Goal: Task Accomplishment & Management: Use online tool/utility

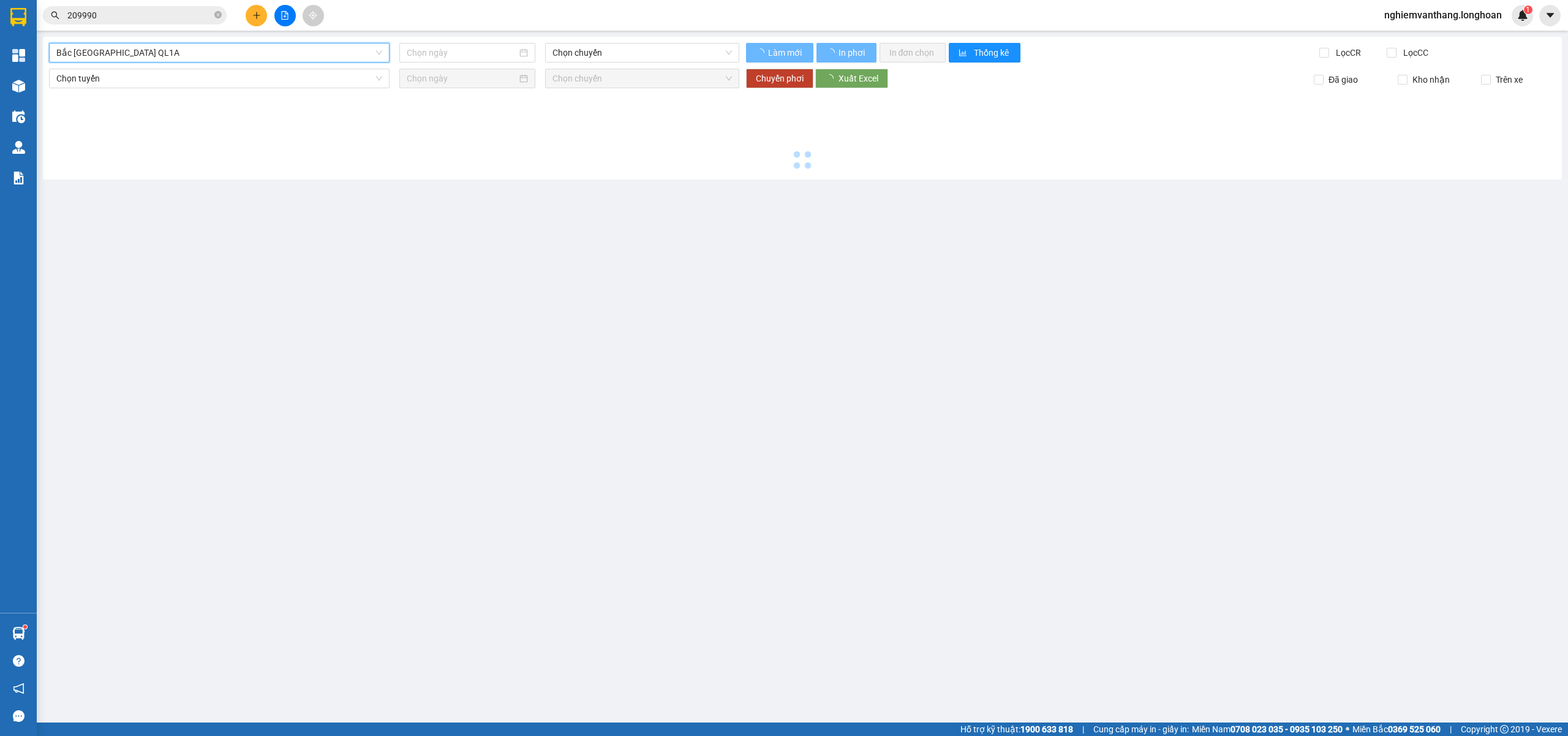
scroll to position [803, 0]
type input "[DATE]"
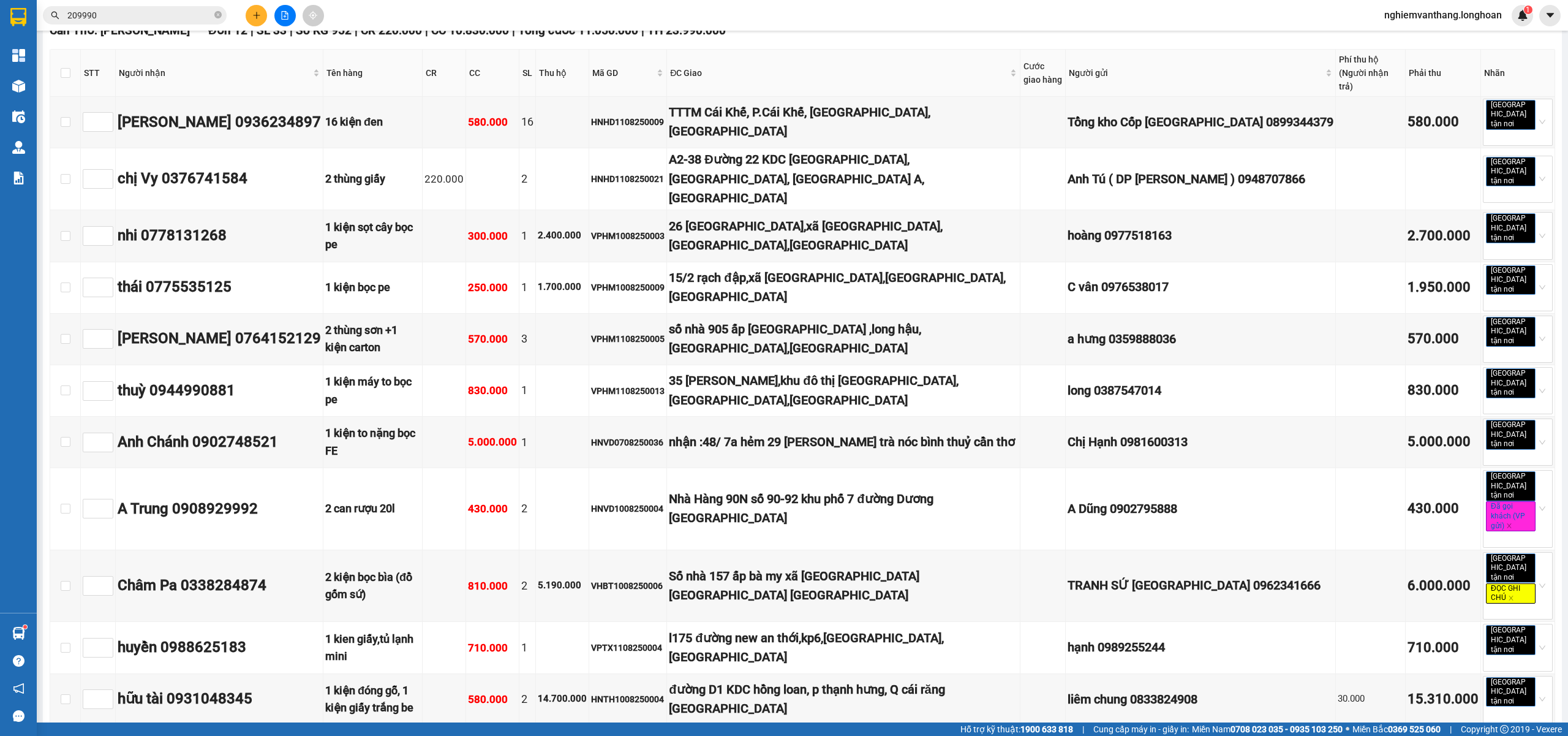
scroll to position [3977, 0]
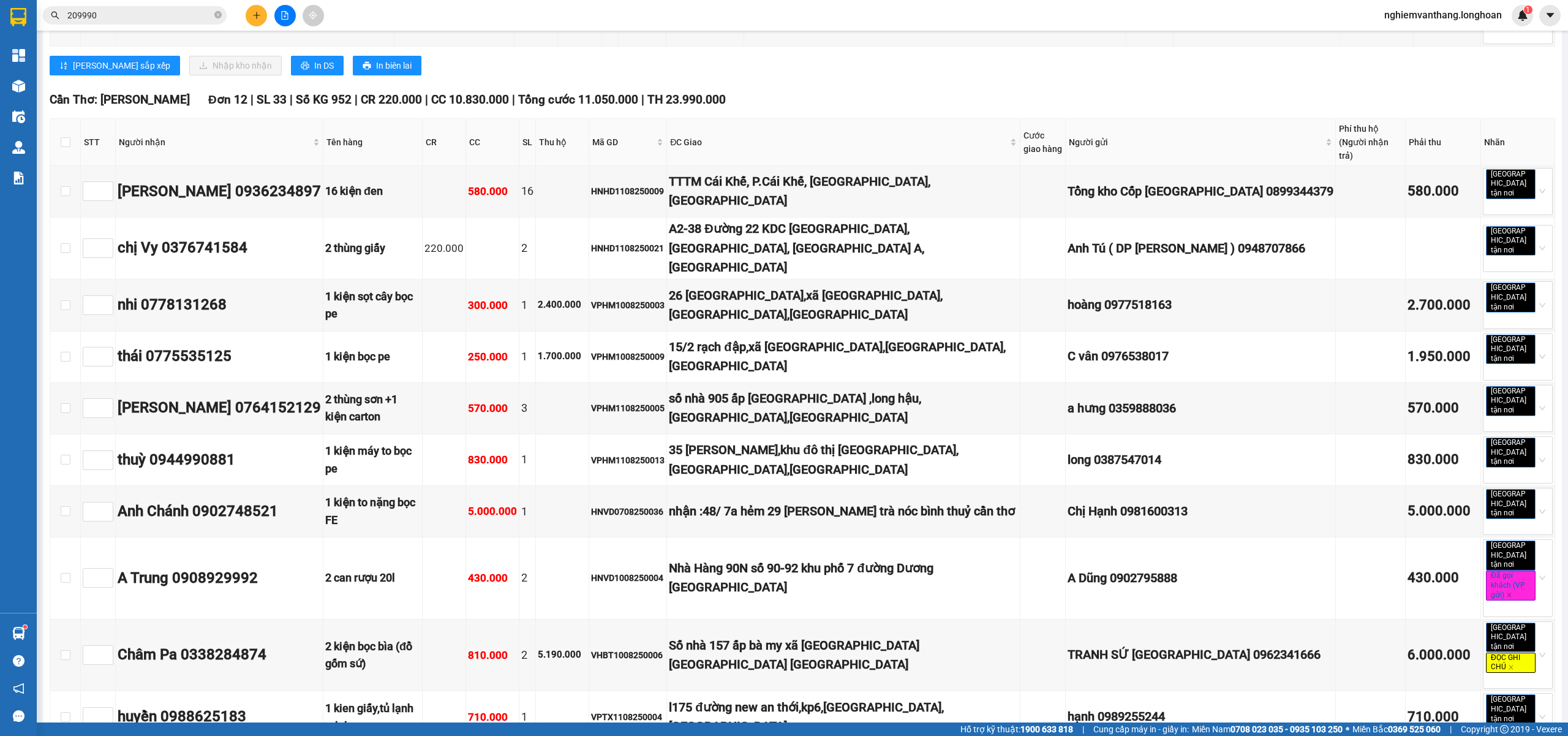
drag, startPoint x: 168, startPoint y: 432, endPoint x: 378, endPoint y: 406, distance: 211.6
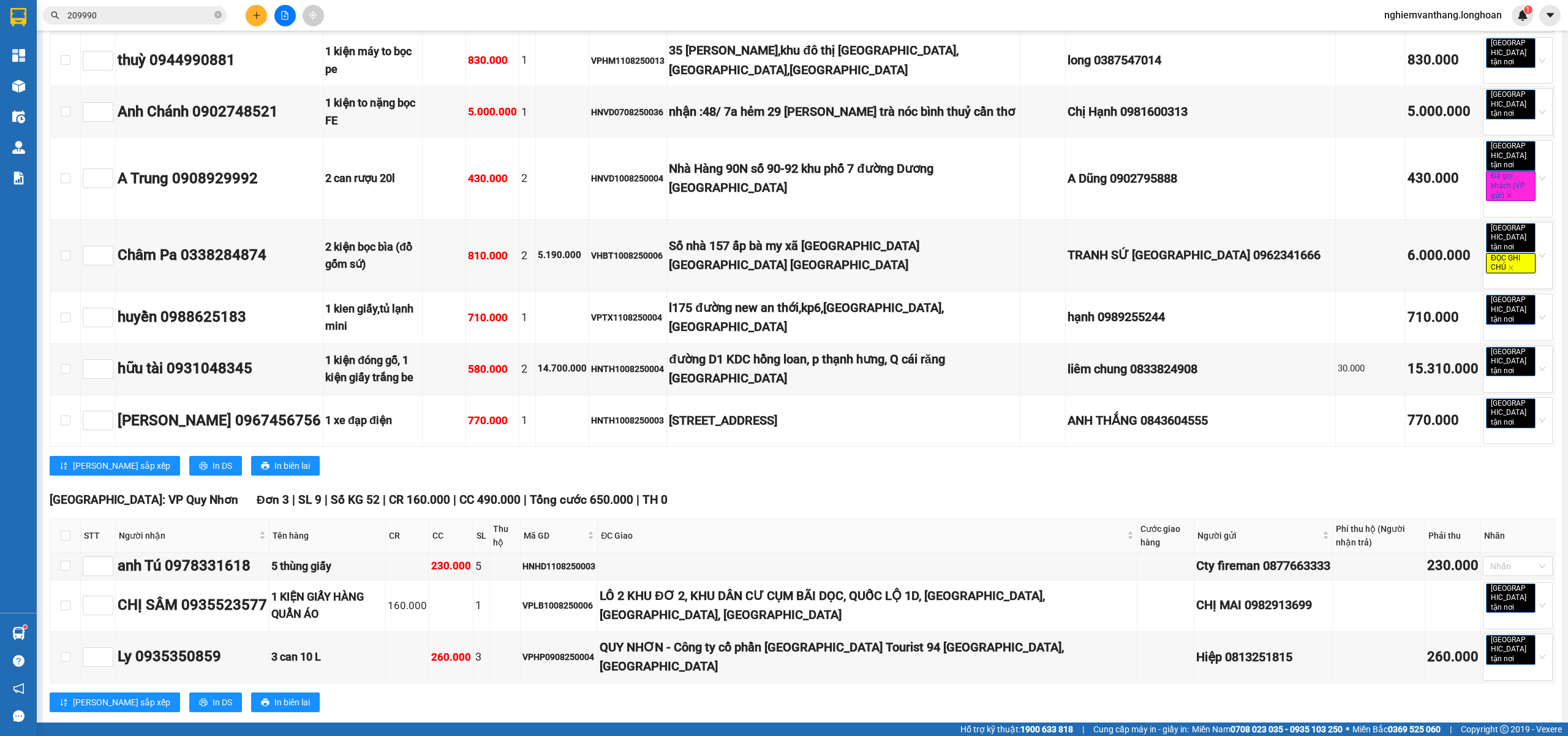
scroll to position [4386, 0]
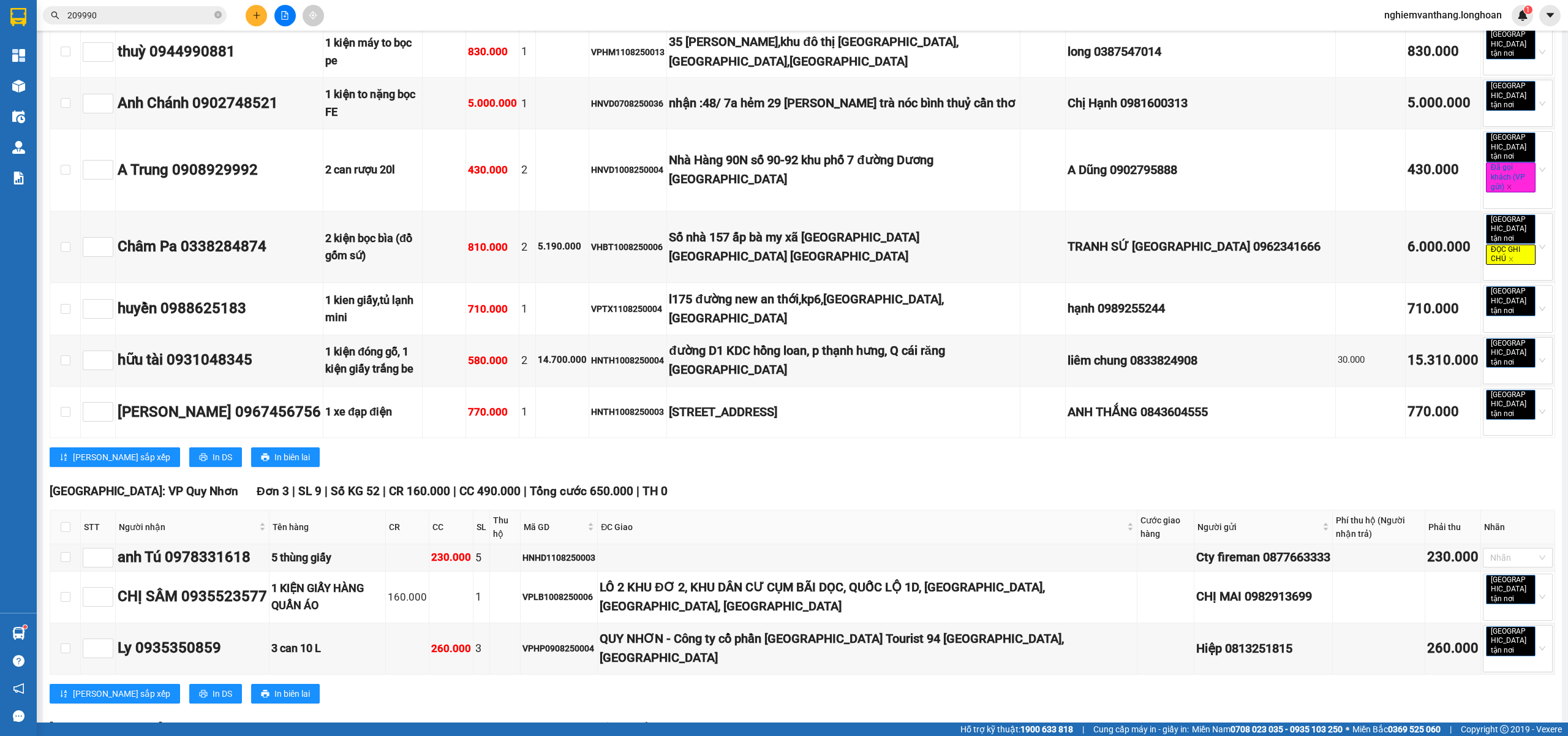
drag, startPoint x: 66, startPoint y: 640, endPoint x: 485, endPoint y: 449, distance: 460.5
checkbox input "true"
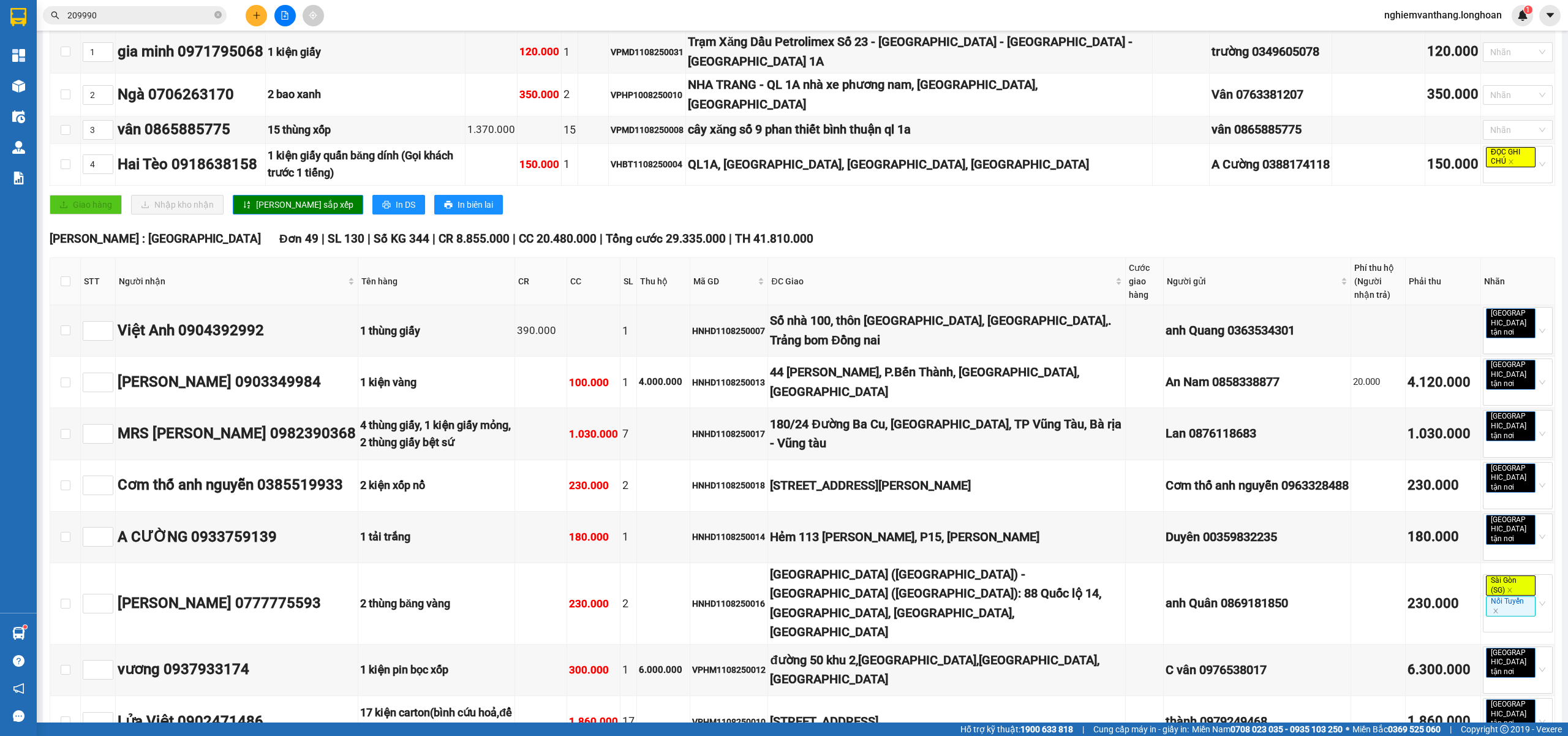
scroll to position [0, 0]
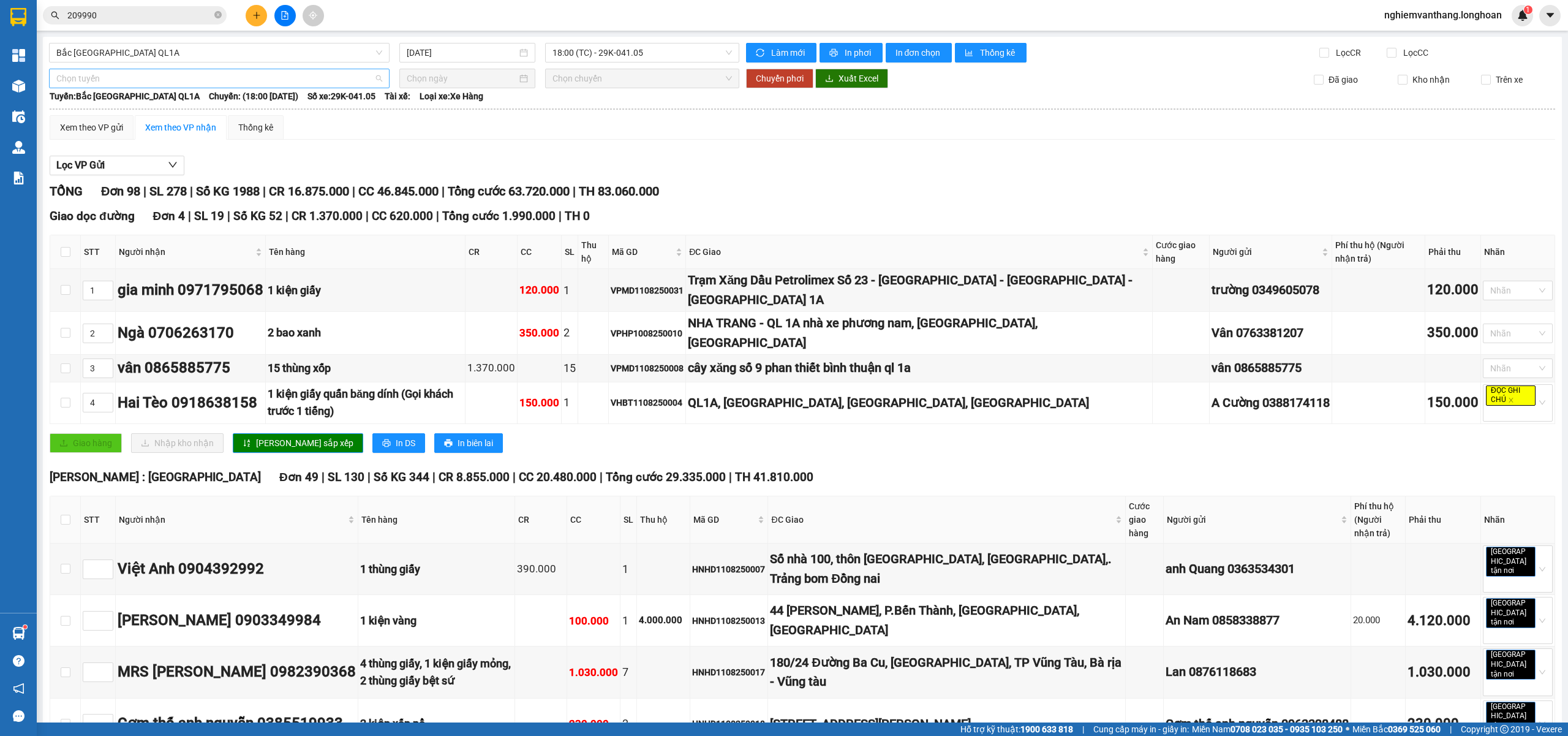
click at [140, 76] on span "Chọn tuyến" at bounding box center [220, 78] width 326 height 19
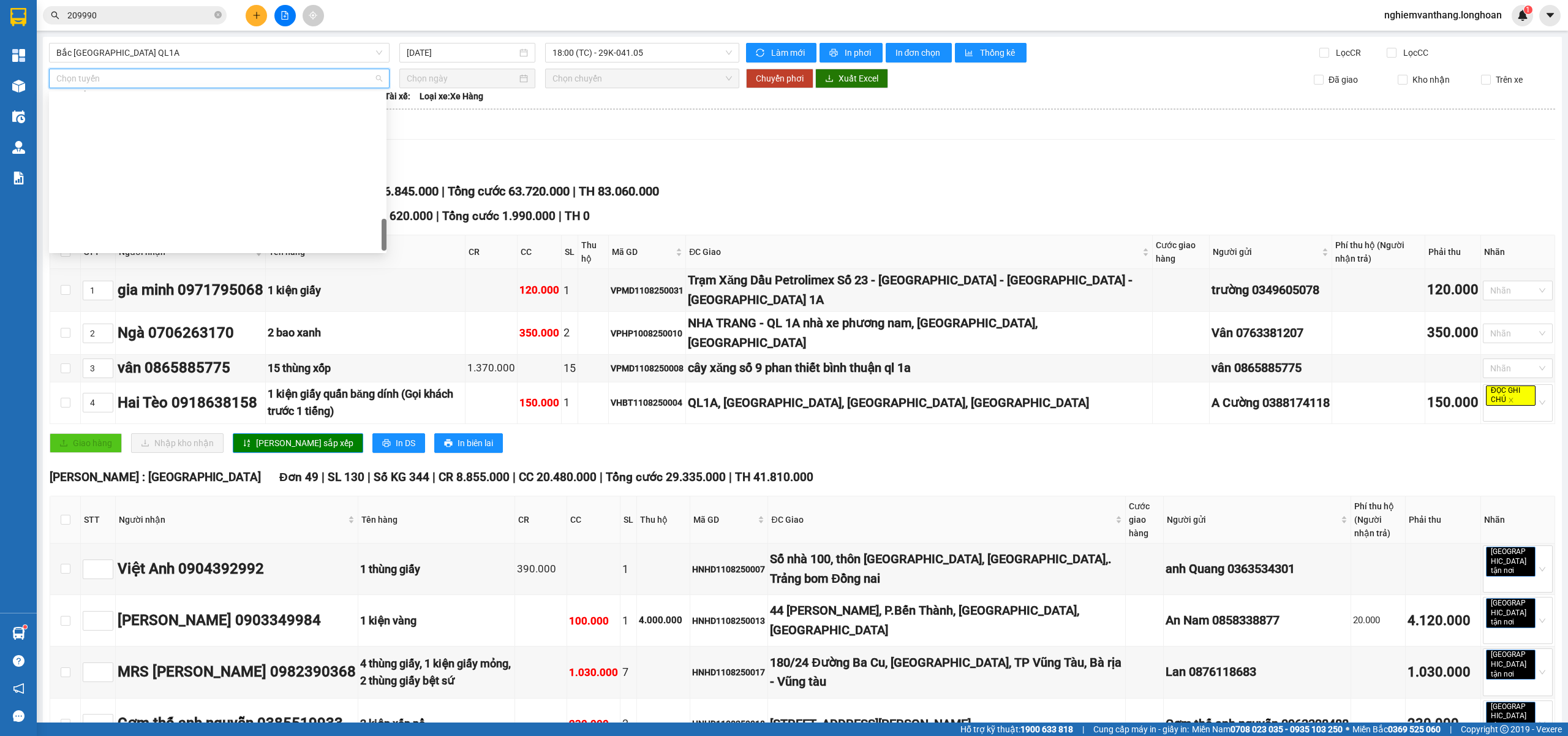
scroll to position [803, 0]
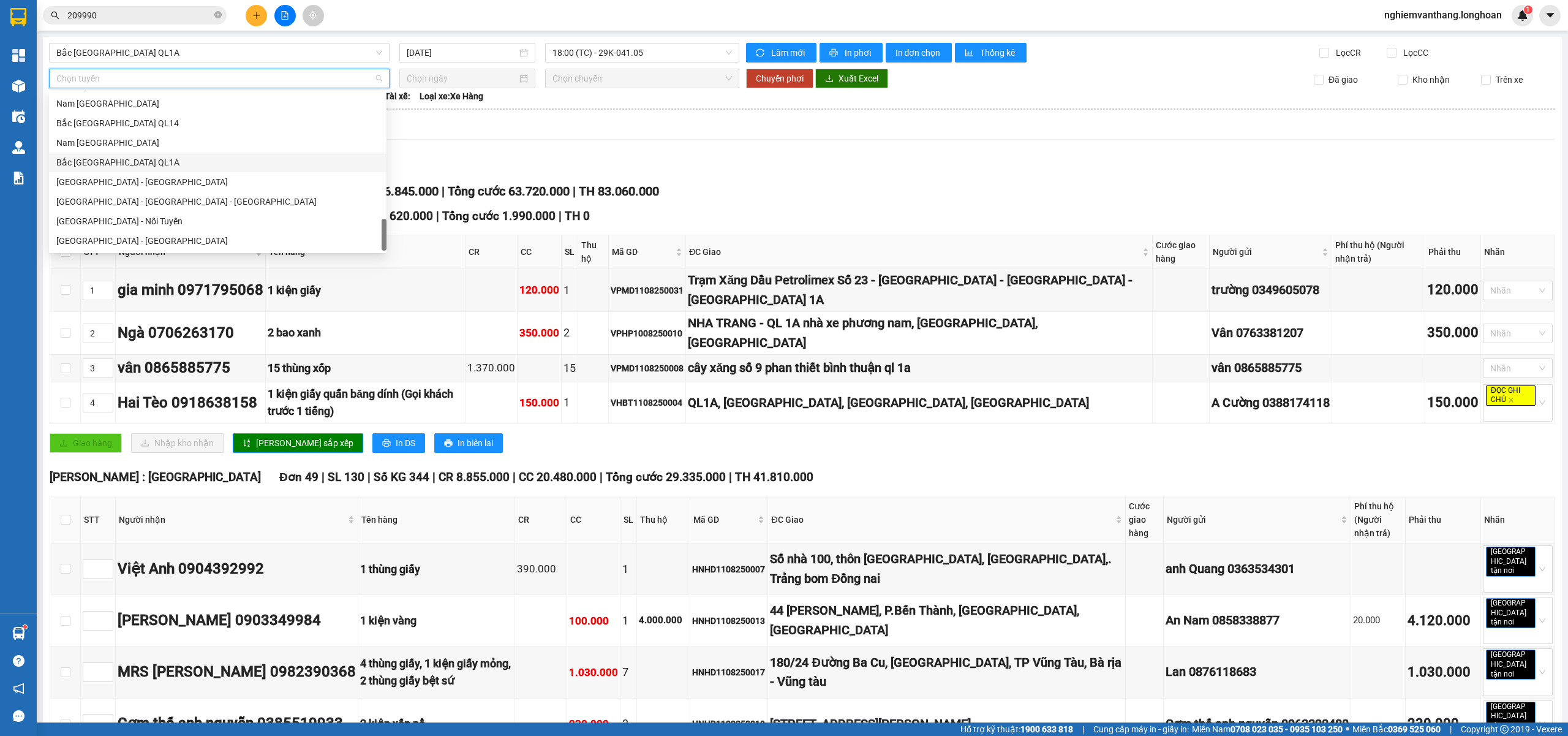
click at [133, 162] on div "Bắc [GEOGRAPHIC_DATA] QL1A" at bounding box center [218, 162] width 323 height 14
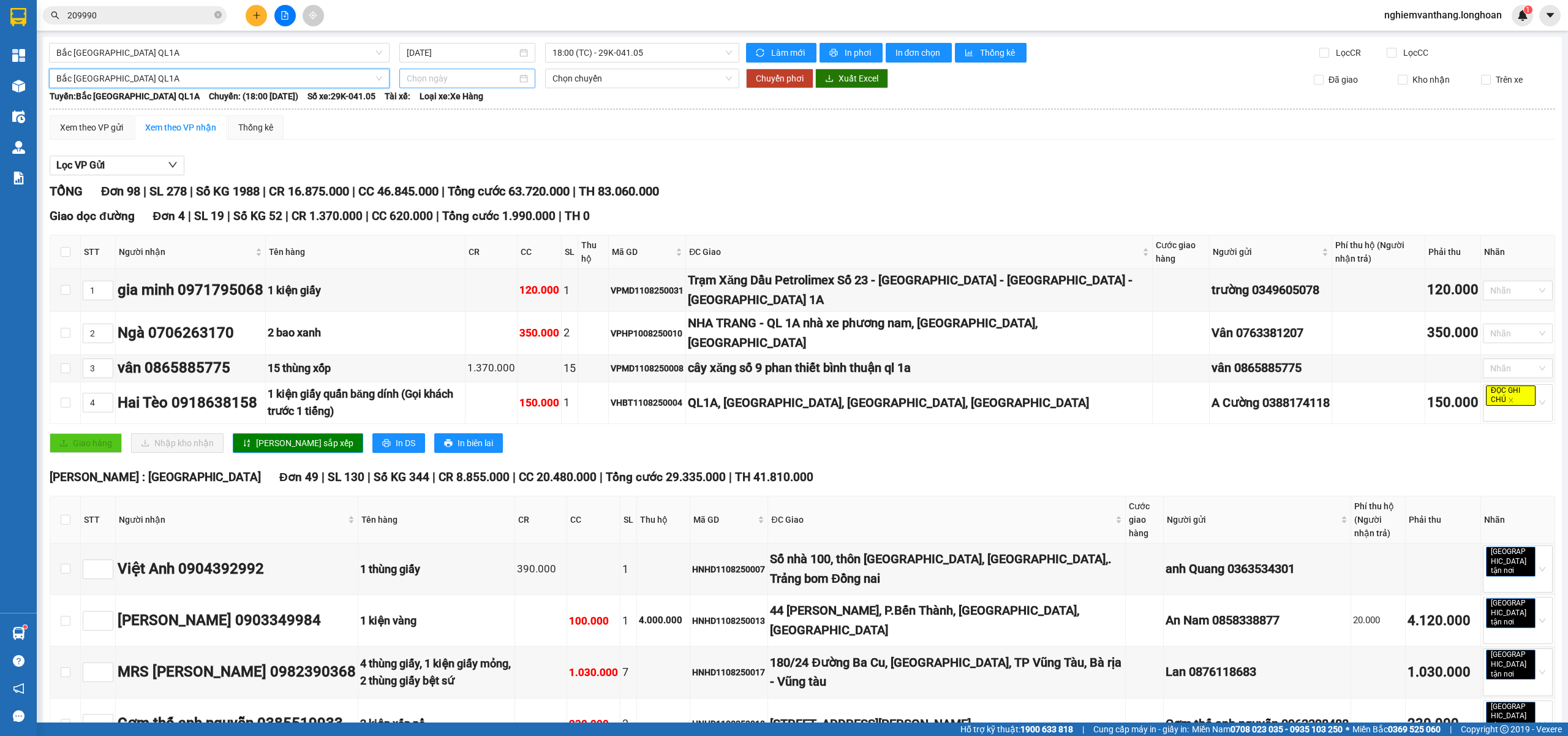
click at [442, 85] on input at bounding box center [462, 78] width 111 height 14
type input "[DATE]"
click at [439, 184] on div "11" at bounding box center [437, 187] width 14 height 14
type input "[DATE]"
click at [582, 78] on span "18:00 (TC) - 29K-041.05" at bounding box center [643, 78] width 180 height 19
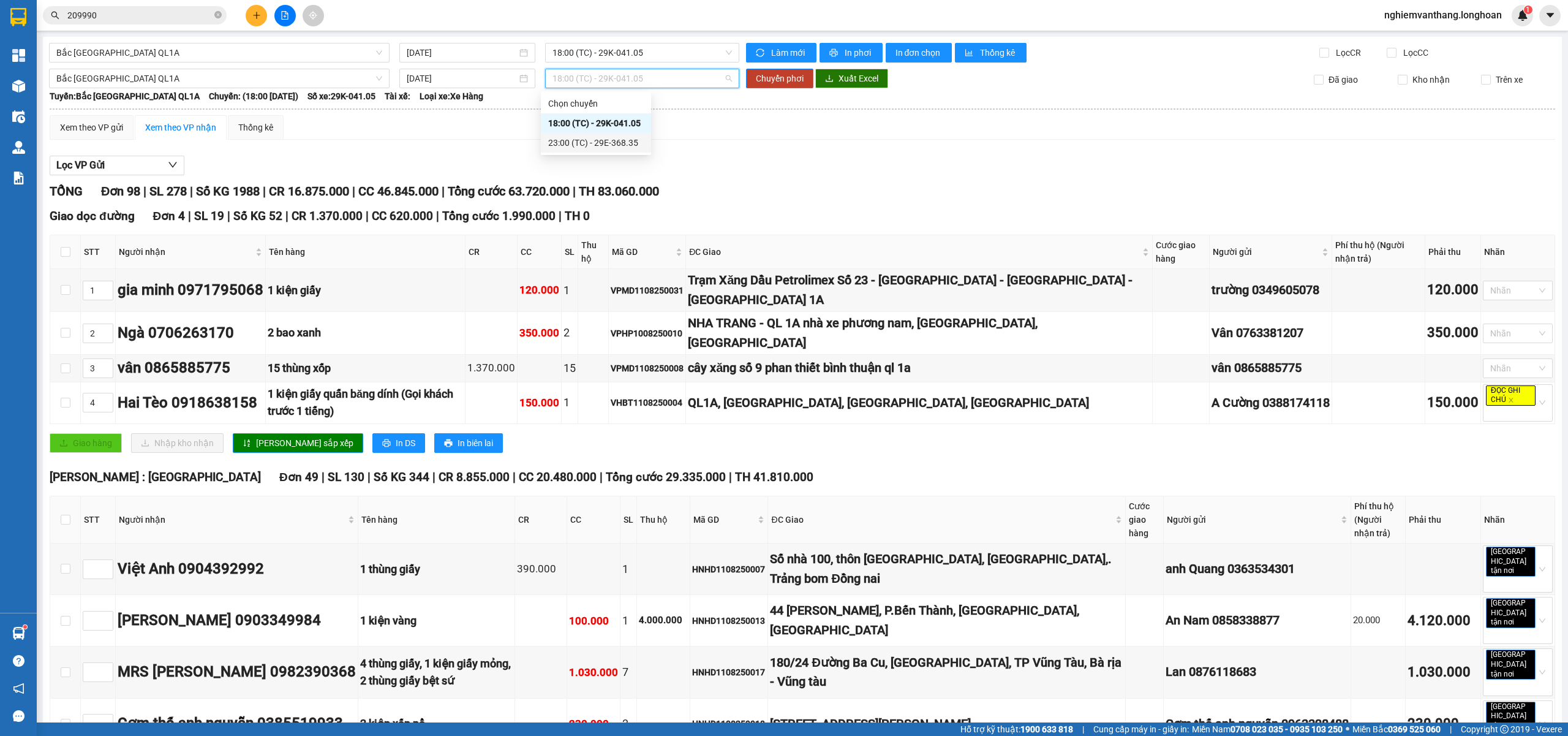
click at [602, 148] on div "23:00 (TC) - 29E-368.35" at bounding box center [596, 142] width 95 height 14
click at [782, 78] on span "Chuyển phơi" at bounding box center [780, 78] width 48 height 14
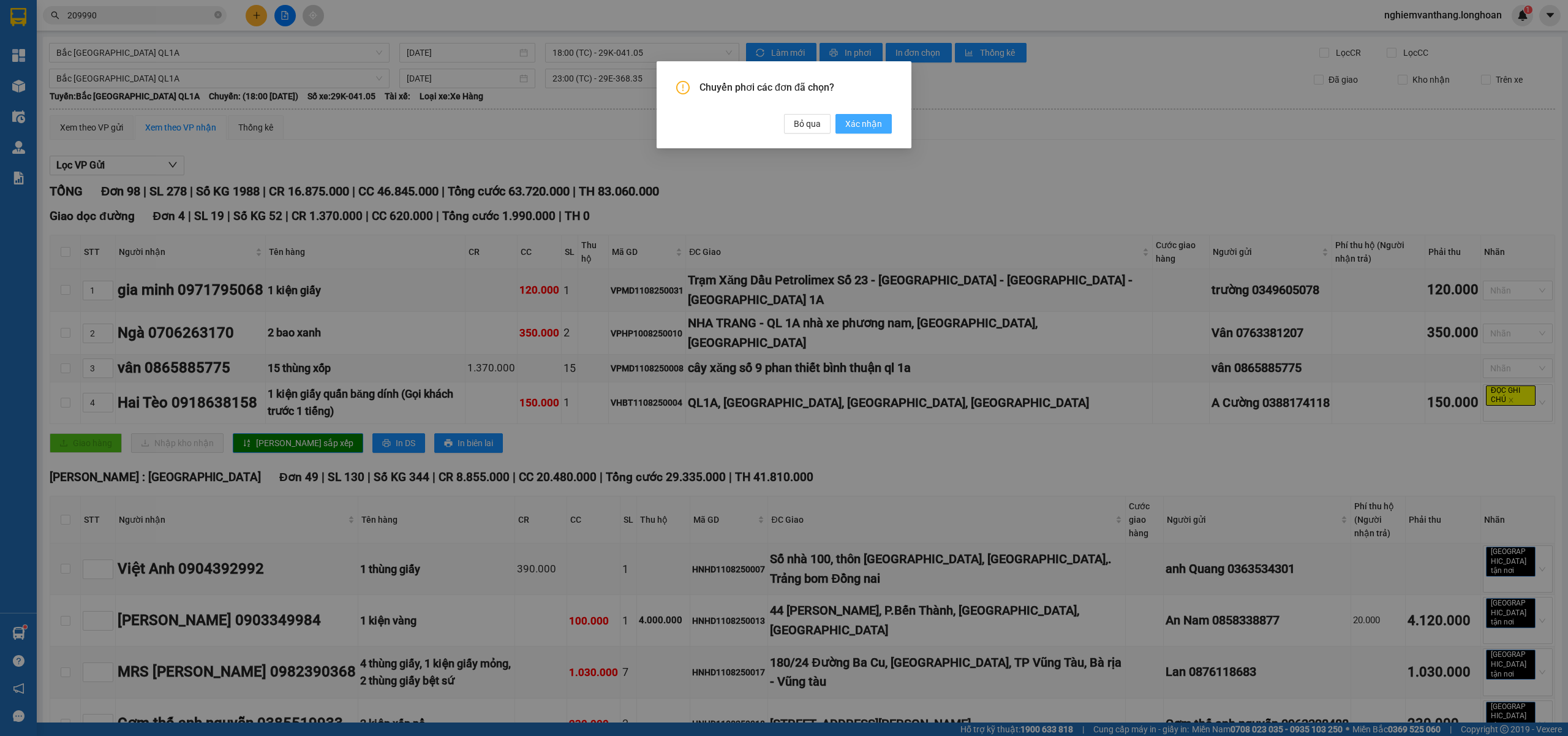
click at [881, 117] on span "Xác nhận" at bounding box center [864, 124] width 37 height 14
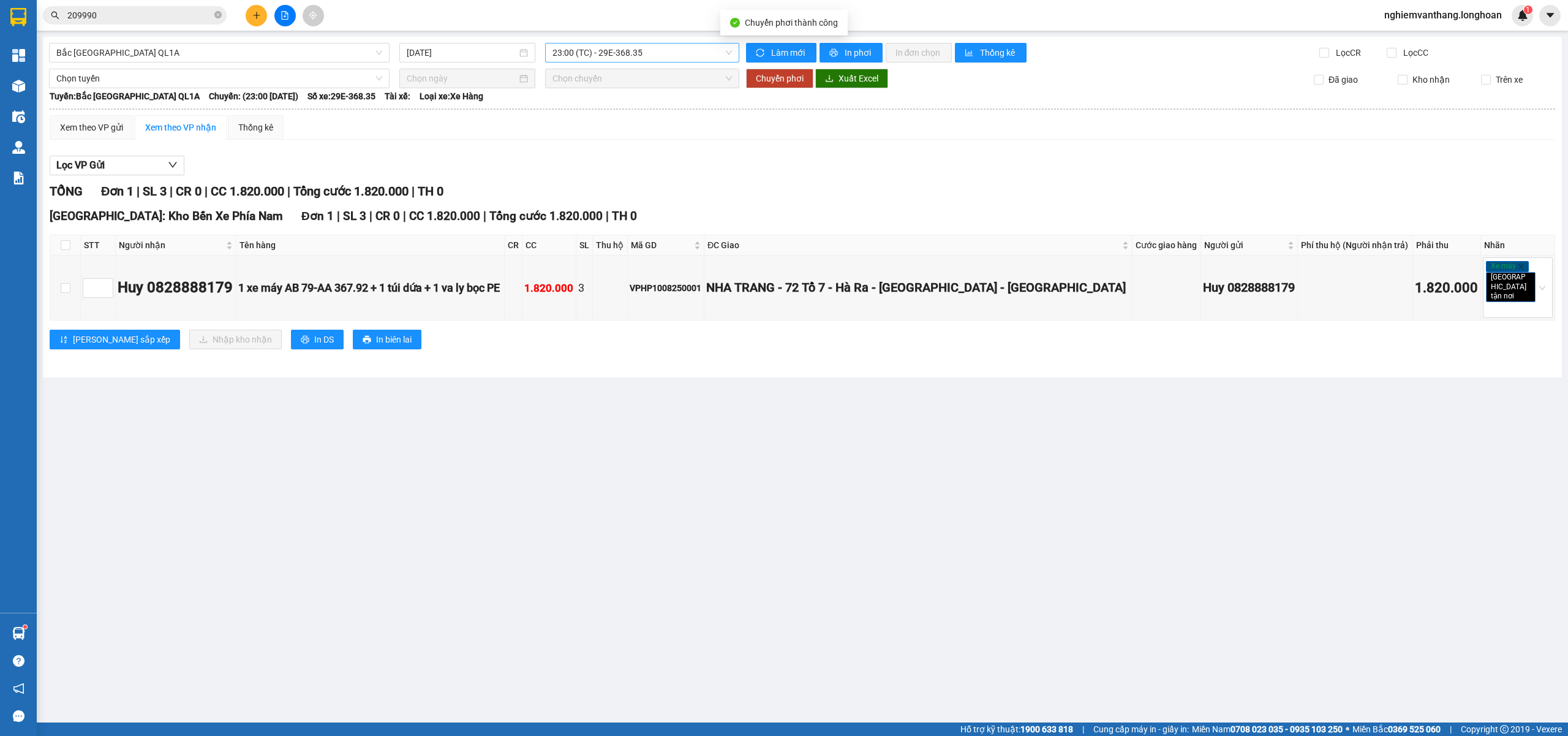
click at [616, 57] on span "23:00 (TC) - 29E-368.35" at bounding box center [643, 53] width 180 height 19
click at [205, 50] on span "Bắc [GEOGRAPHIC_DATA] QL1A" at bounding box center [220, 53] width 326 height 19
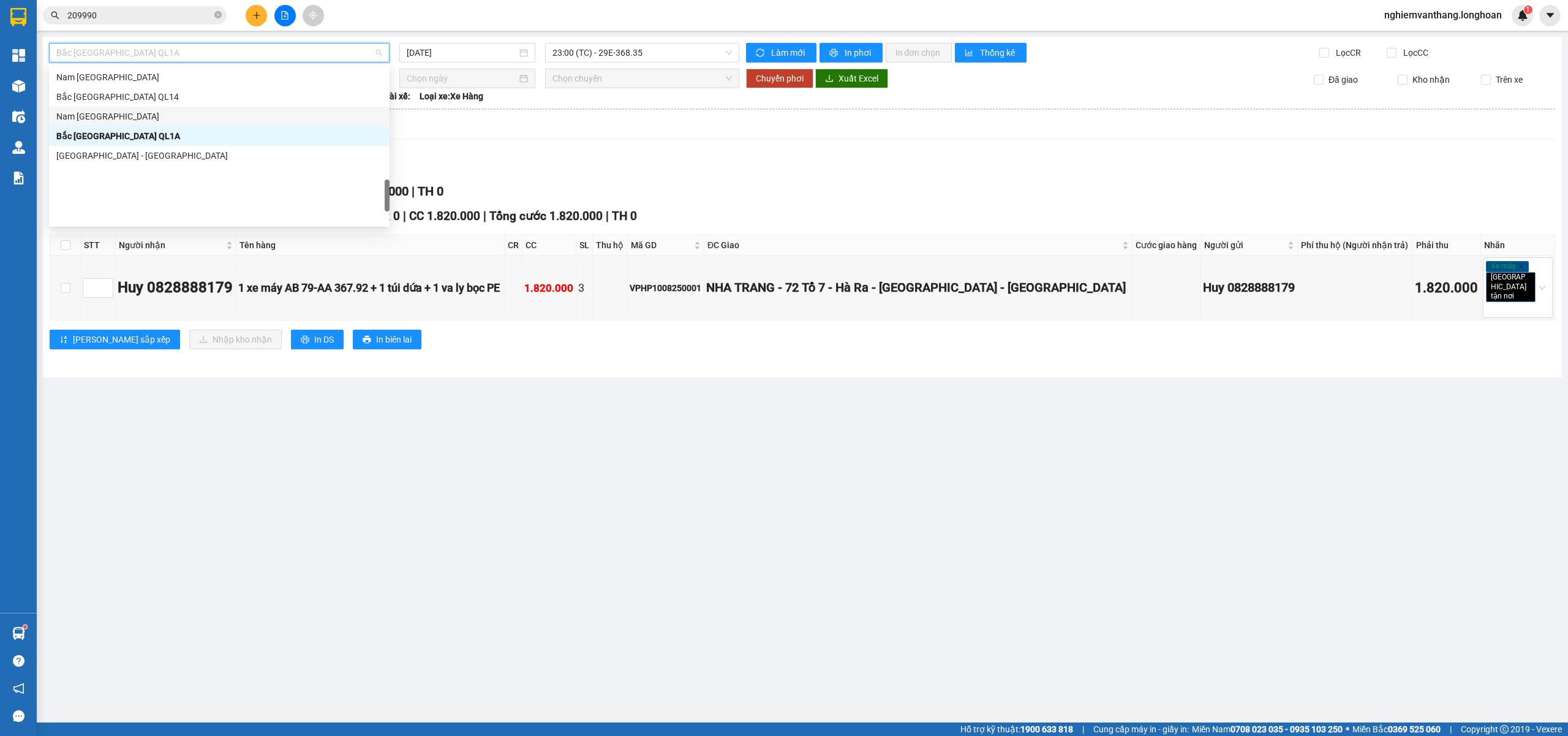
scroll to position [640, 0]
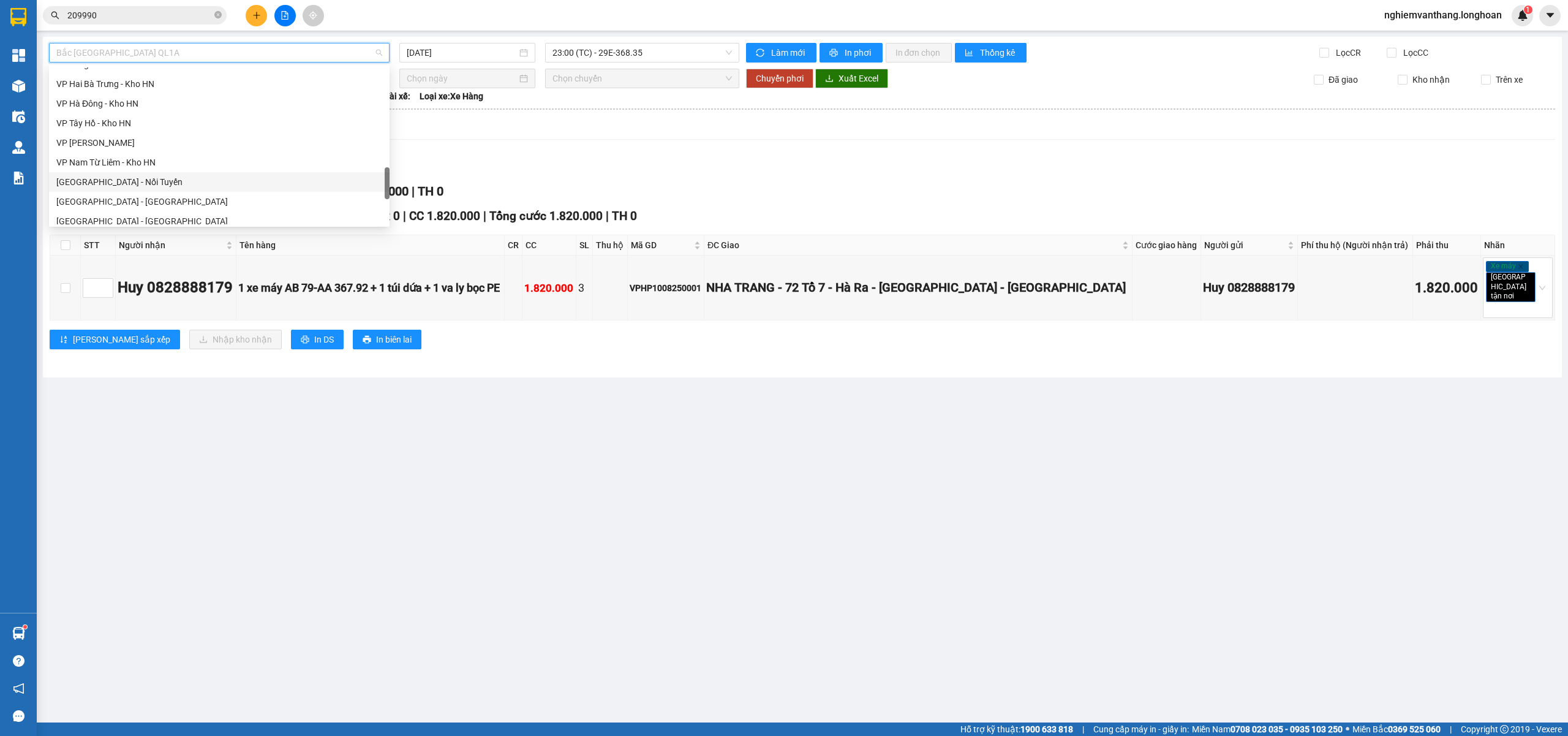
click at [148, 169] on div "VP Nam Từ Liêm - Kho HN" at bounding box center [219, 162] width 340 height 19
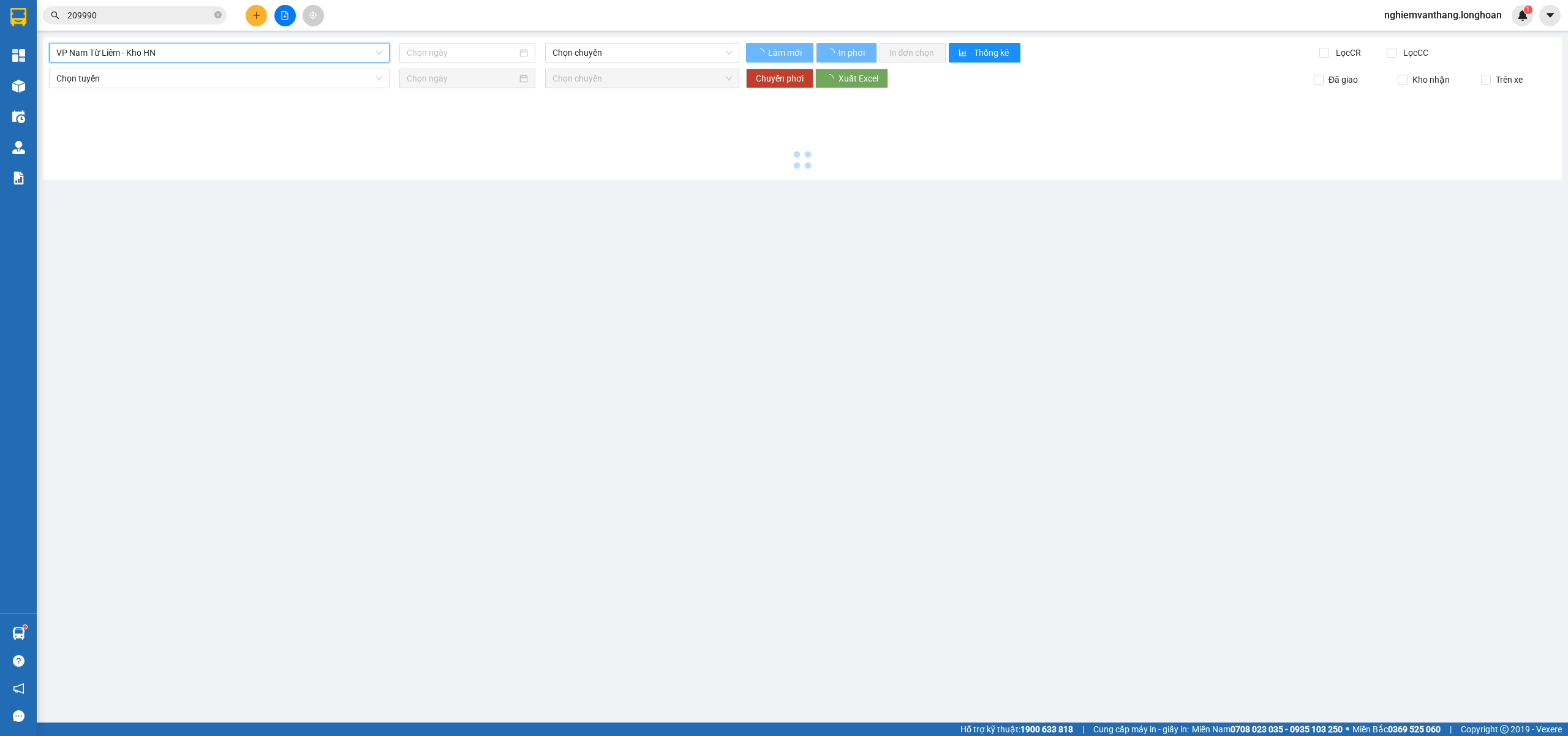
type input "[DATE]"
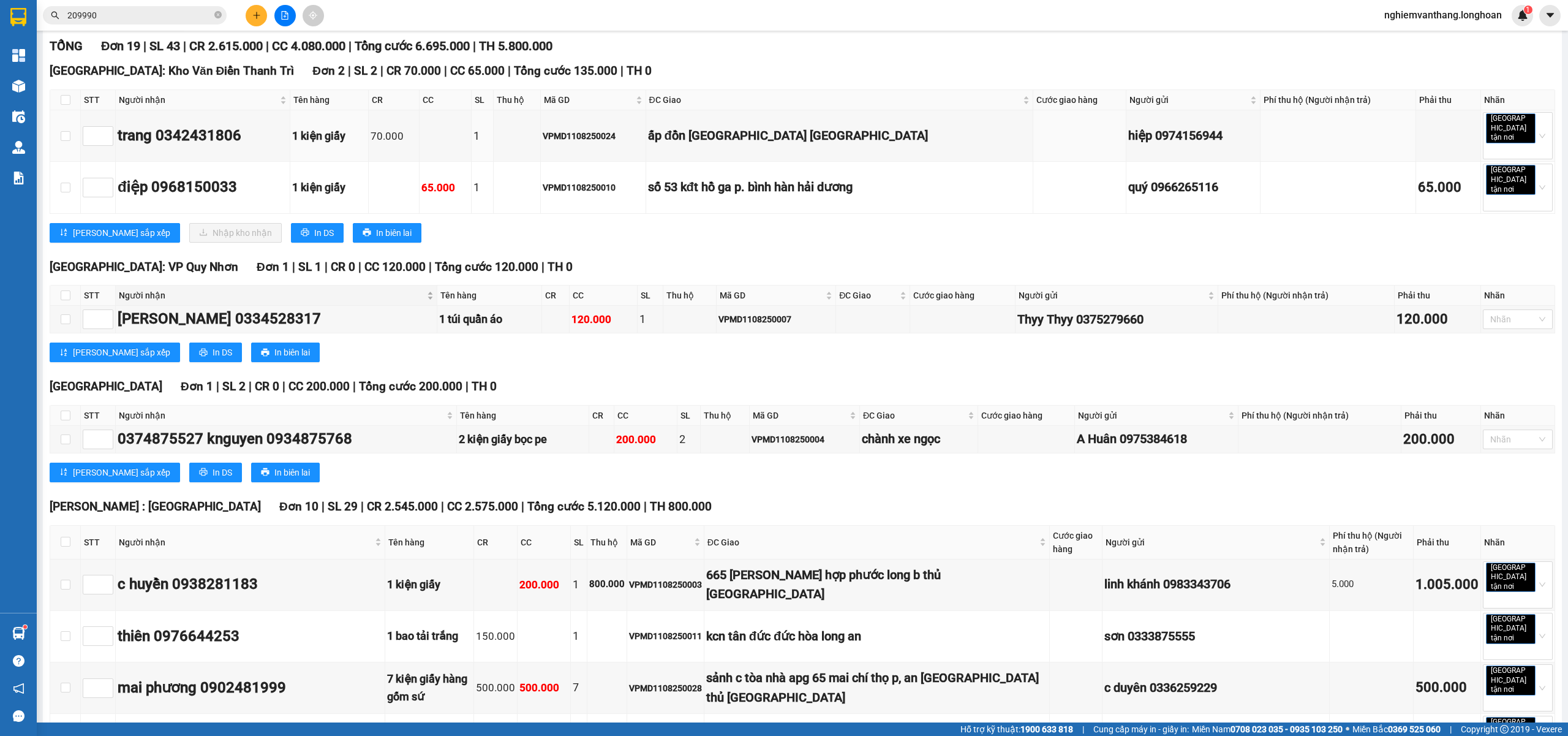
scroll to position [163, 0]
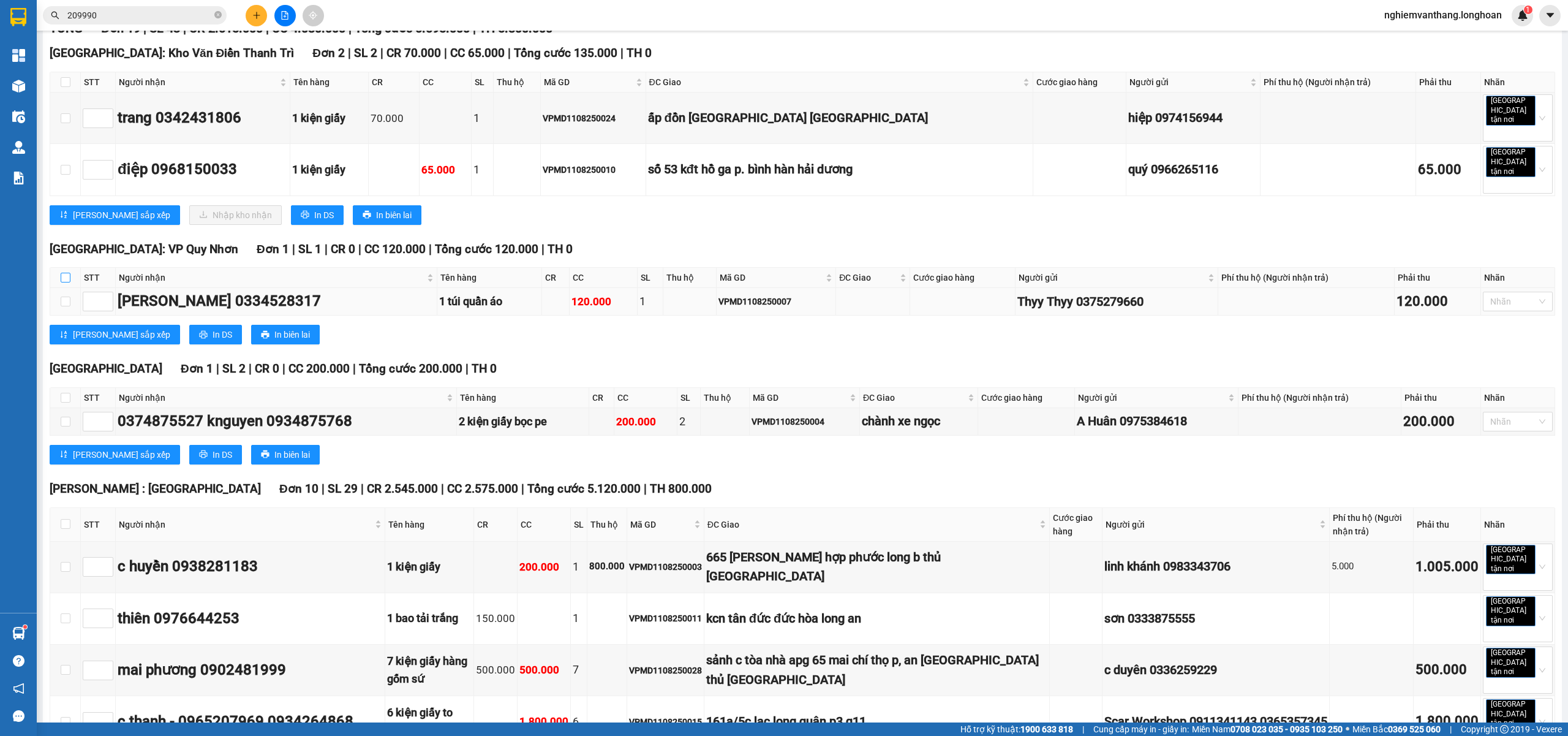
drag, startPoint x: 65, startPoint y: 267, endPoint x: 123, endPoint y: 278, distance: 59.0
click at [65, 273] on input "checkbox" at bounding box center [65, 278] width 10 height 10
checkbox input "true"
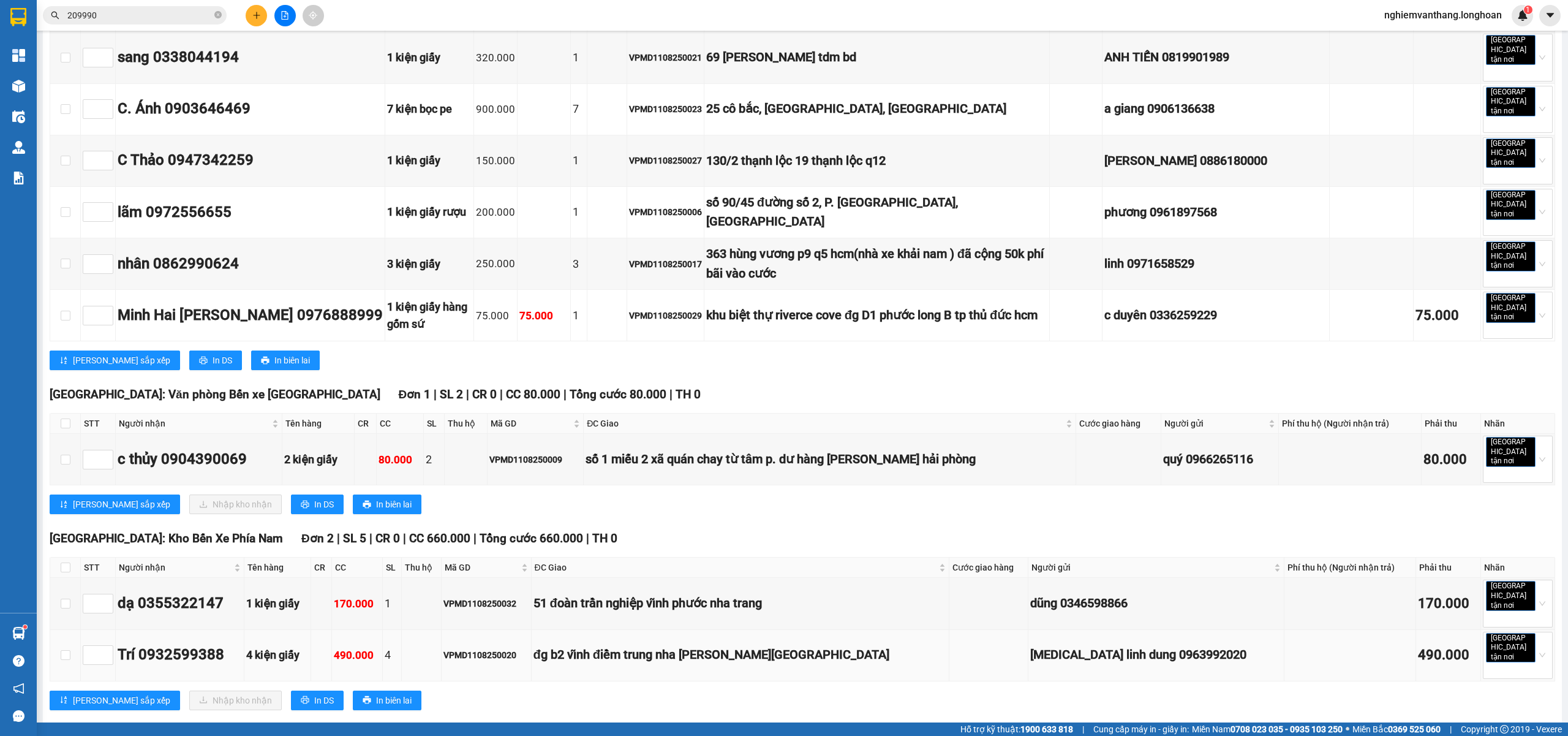
scroll to position [962, 0]
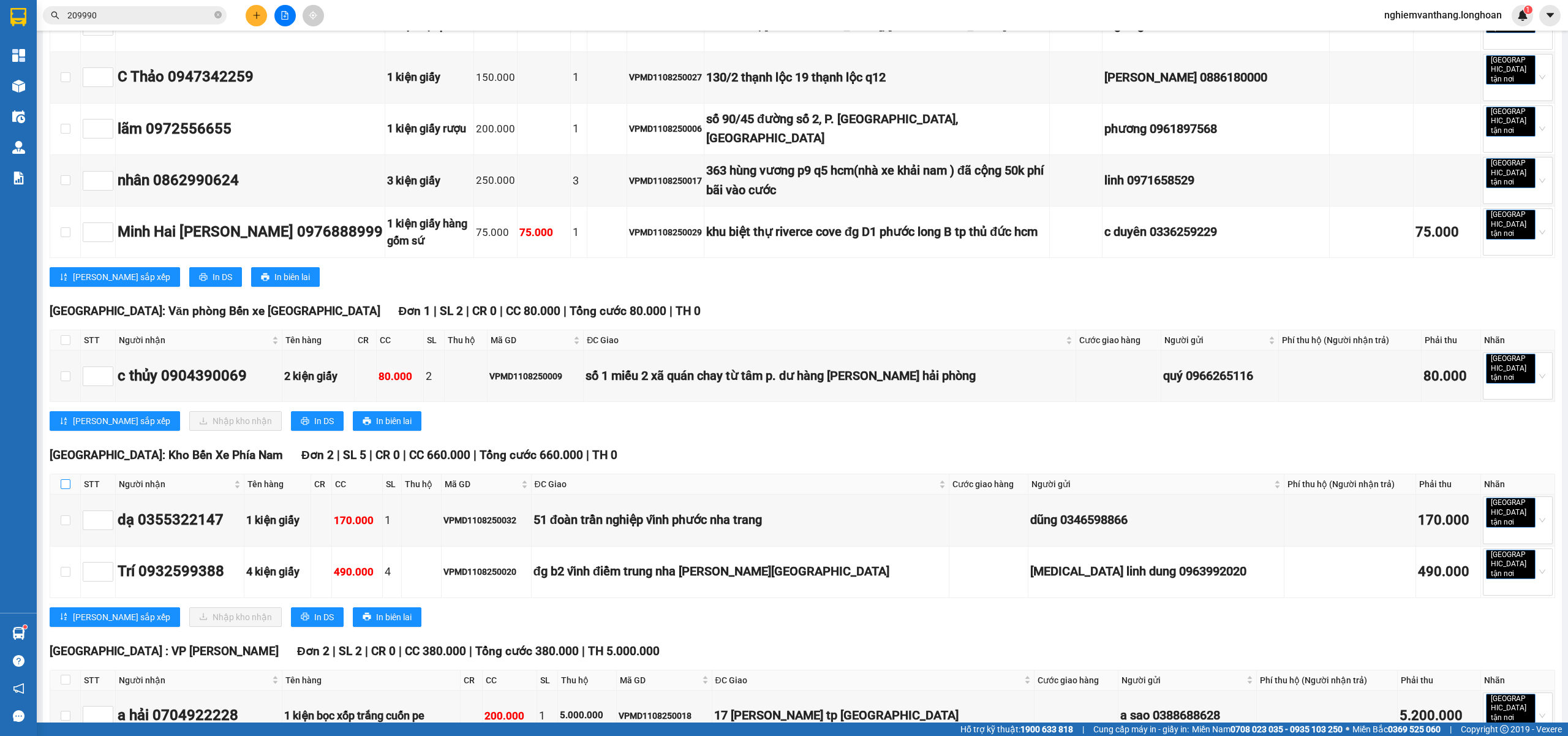
click at [69, 479] on input "checkbox" at bounding box center [65, 484] width 10 height 10
checkbox input "true"
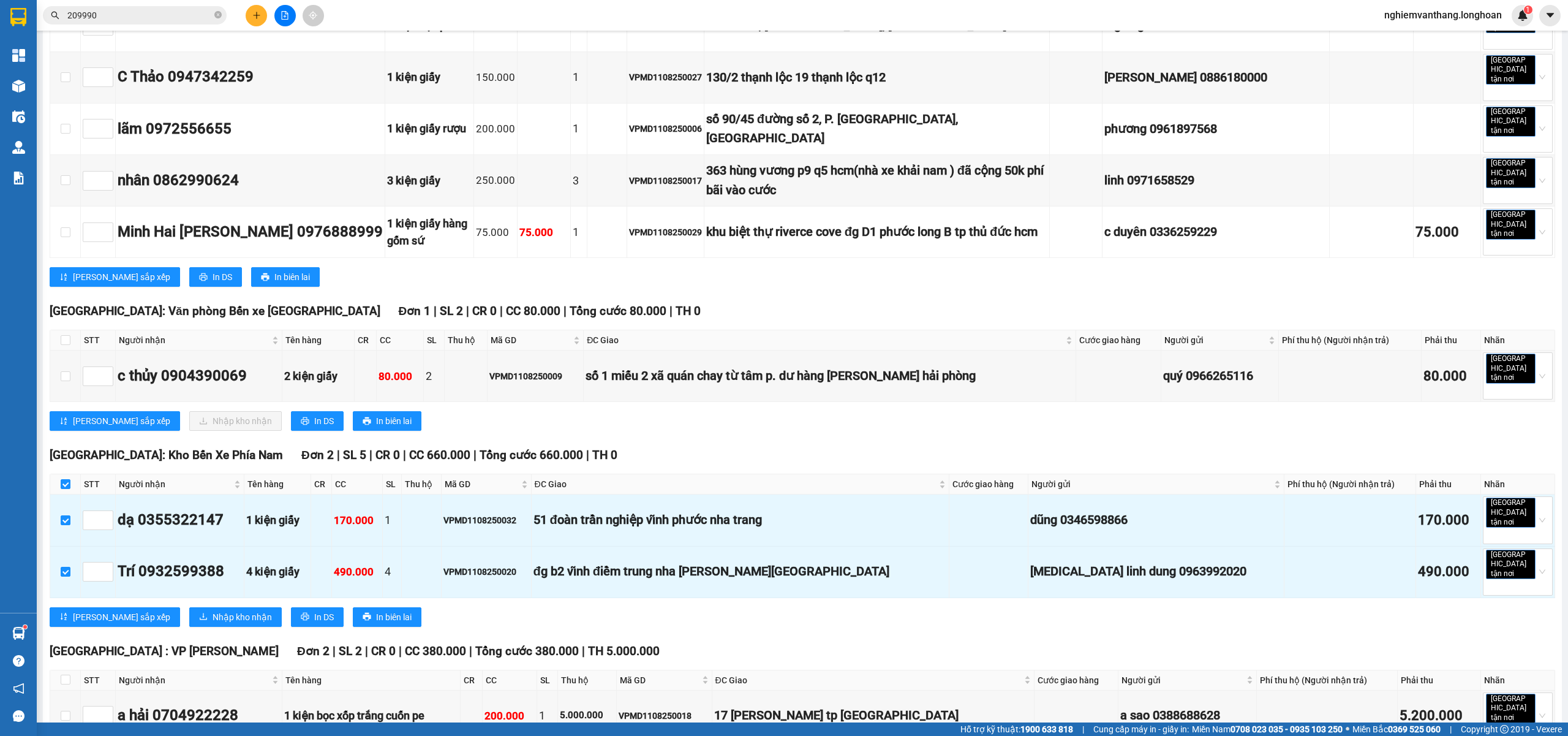
click at [71, 670] on th at bounding box center [65, 680] width 31 height 20
drag, startPoint x: 60, startPoint y: 564, endPoint x: 67, endPoint y: 559, distance: 8.6
click at [61, 674] on input "checkbox" at bounding box center [65, 679] width 10 height 10
checkbox input "true"
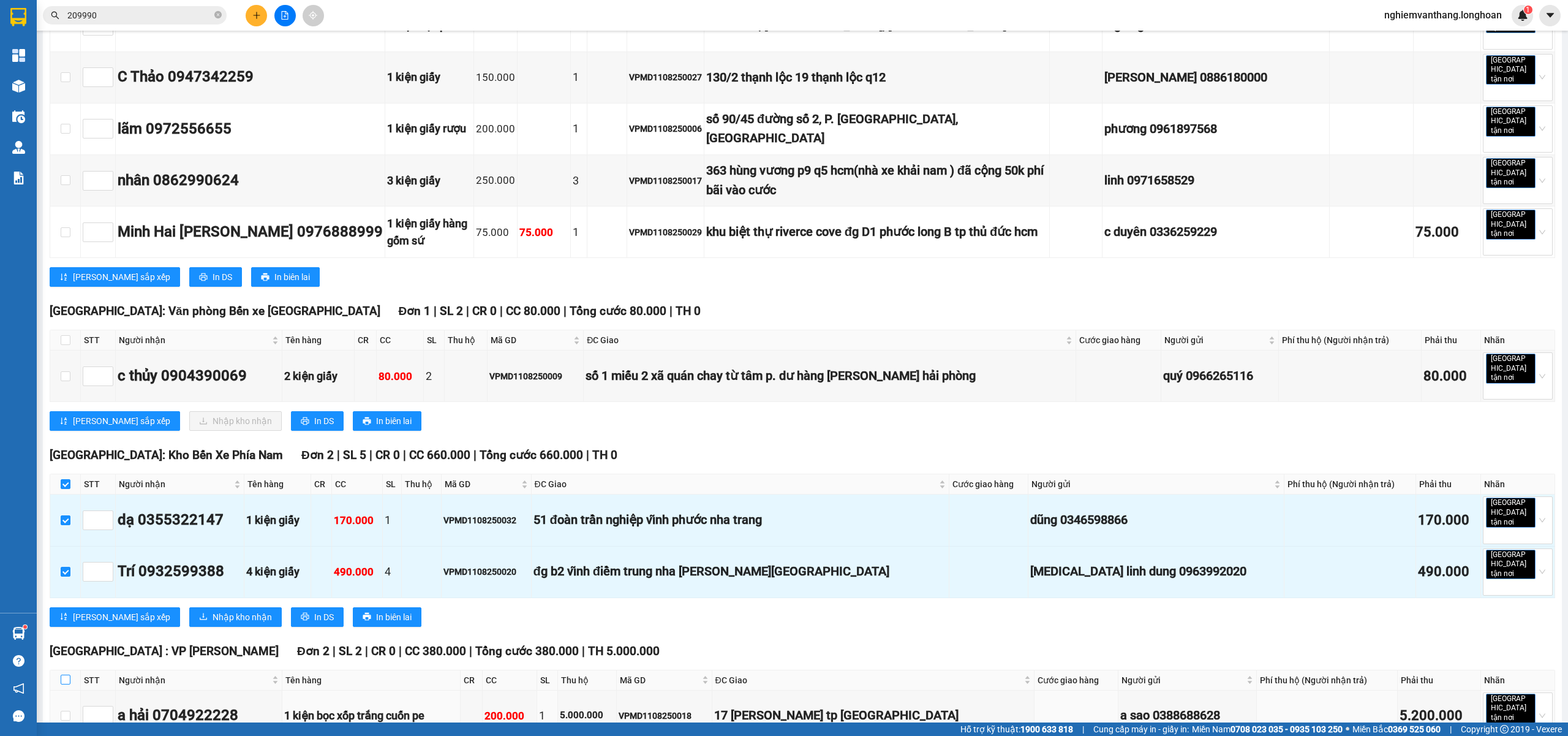
checkbox input "true"
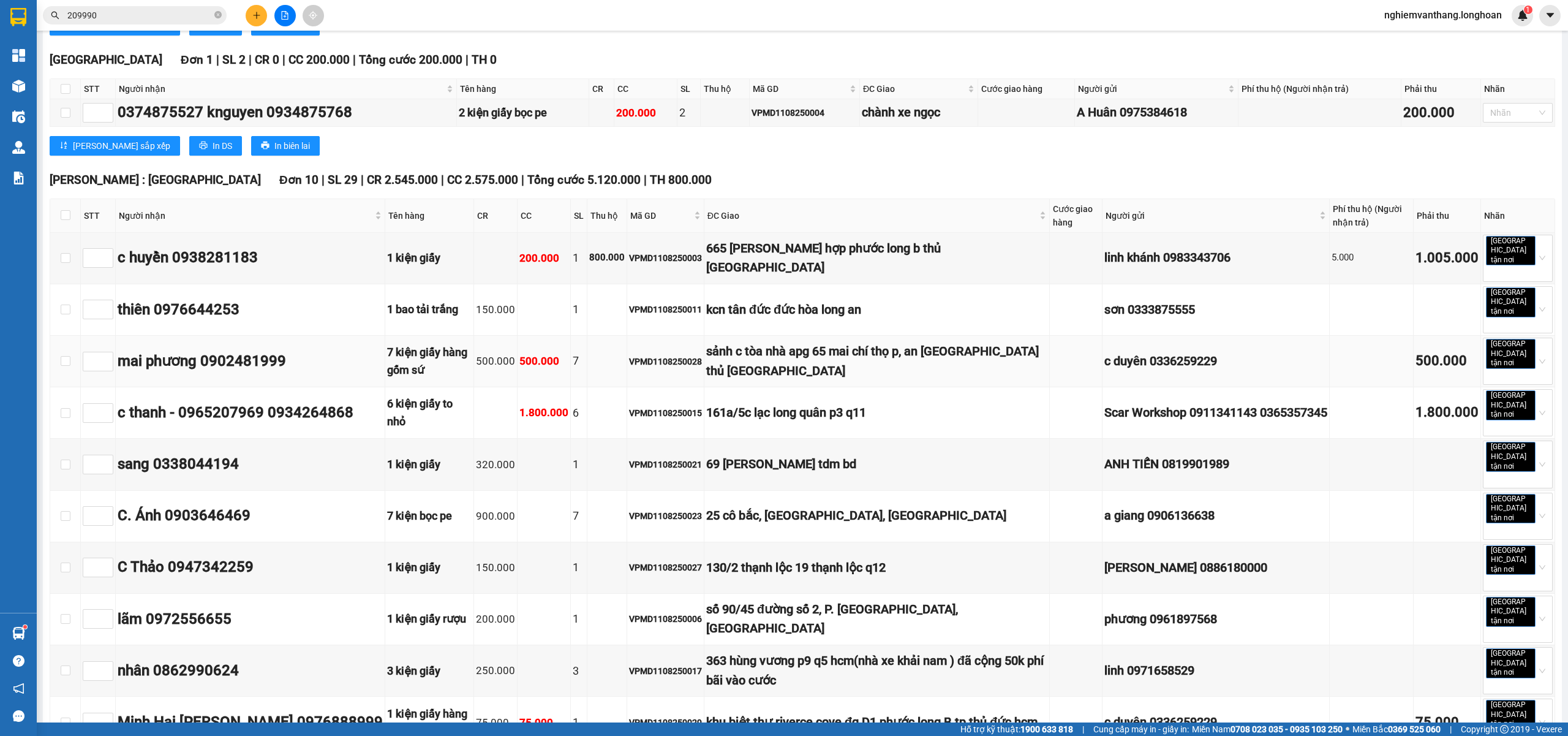
scroll to position [0, 0]
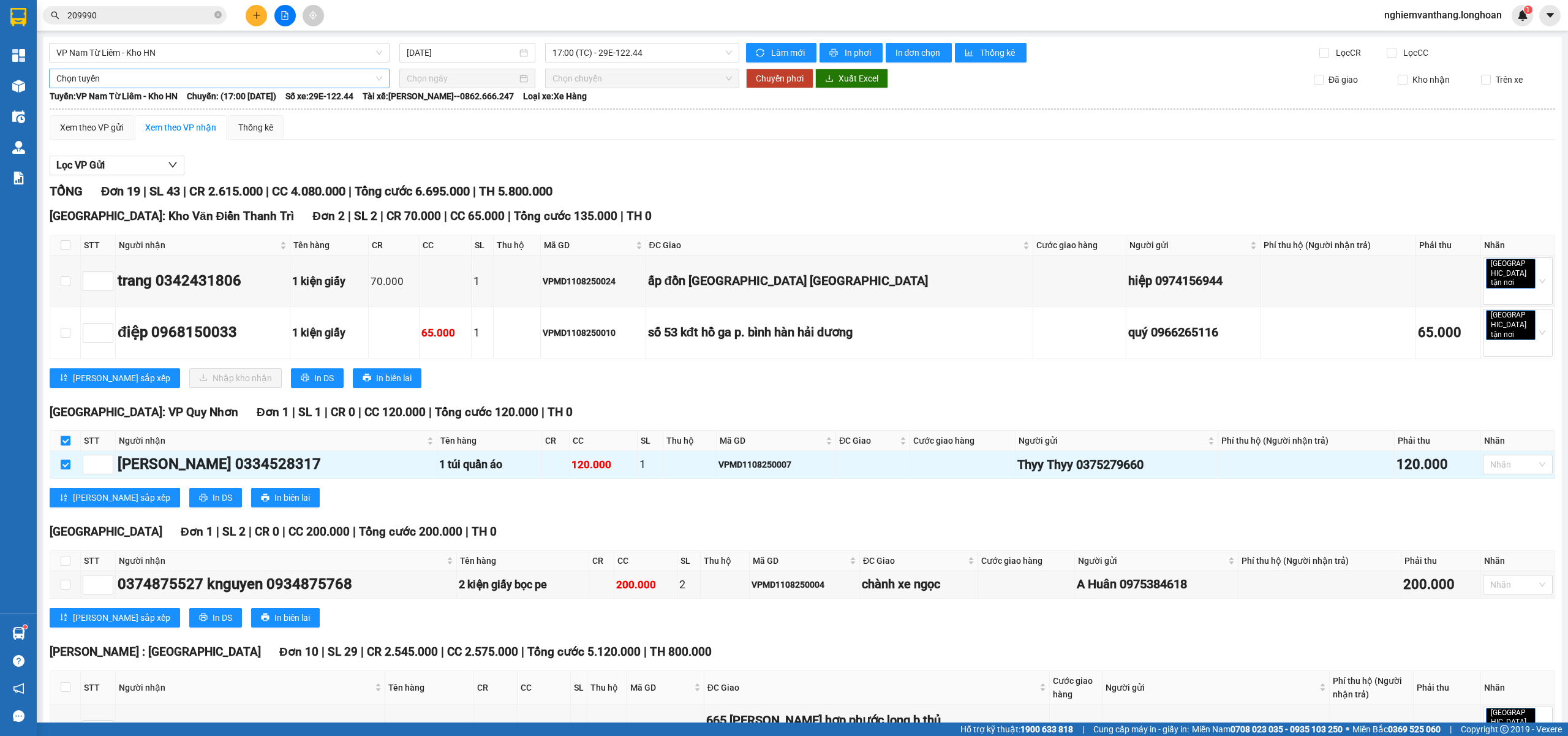
click at [123, 79] on span "Chọn tuyến" at bounding box center [220, 78] width 326 height 19
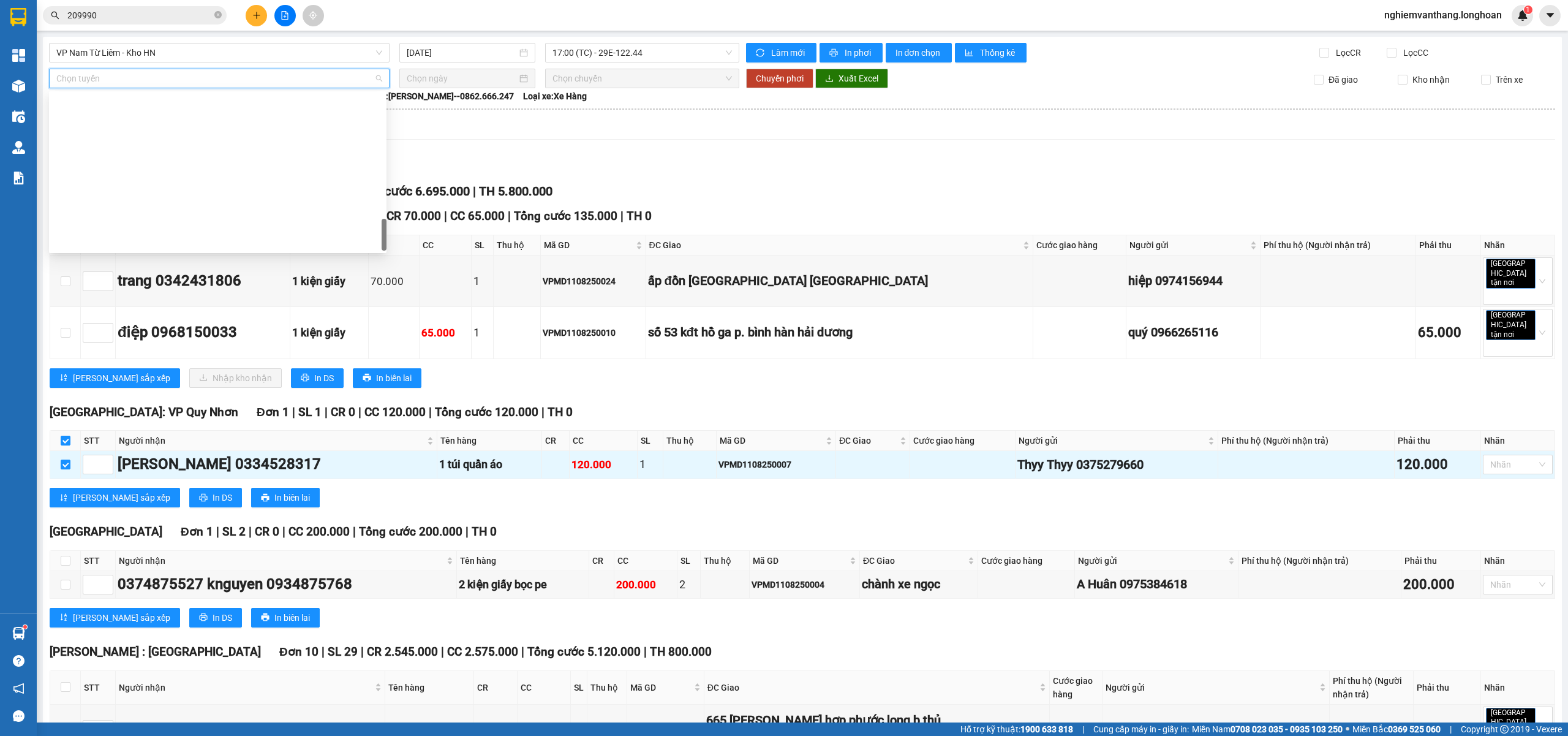
scroll to position [803, 0]
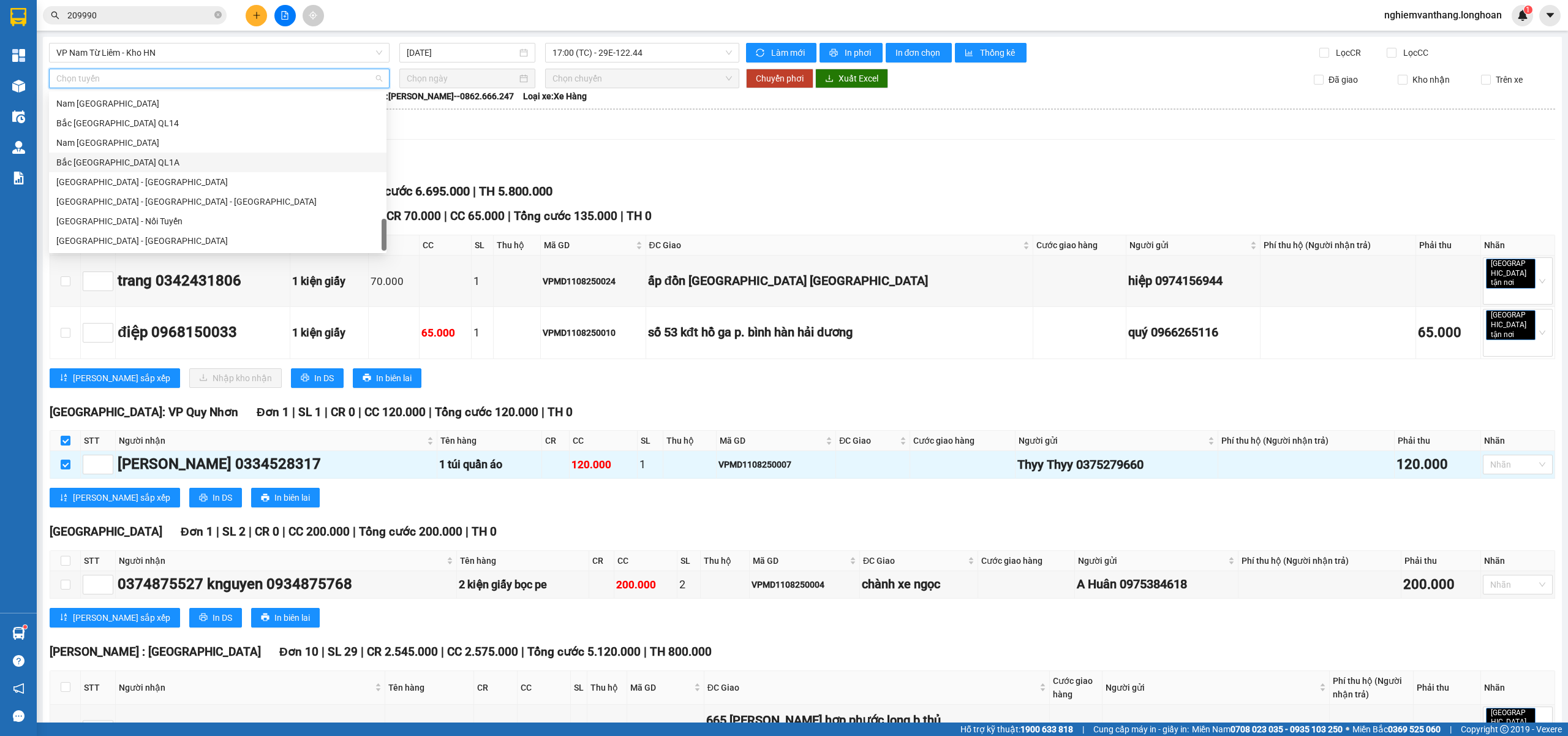
click at [132, 162] on div "Bắc [GEOGRAPHIC_DATA] QL1A" at bounding box center [218, 162] width 323 height 14
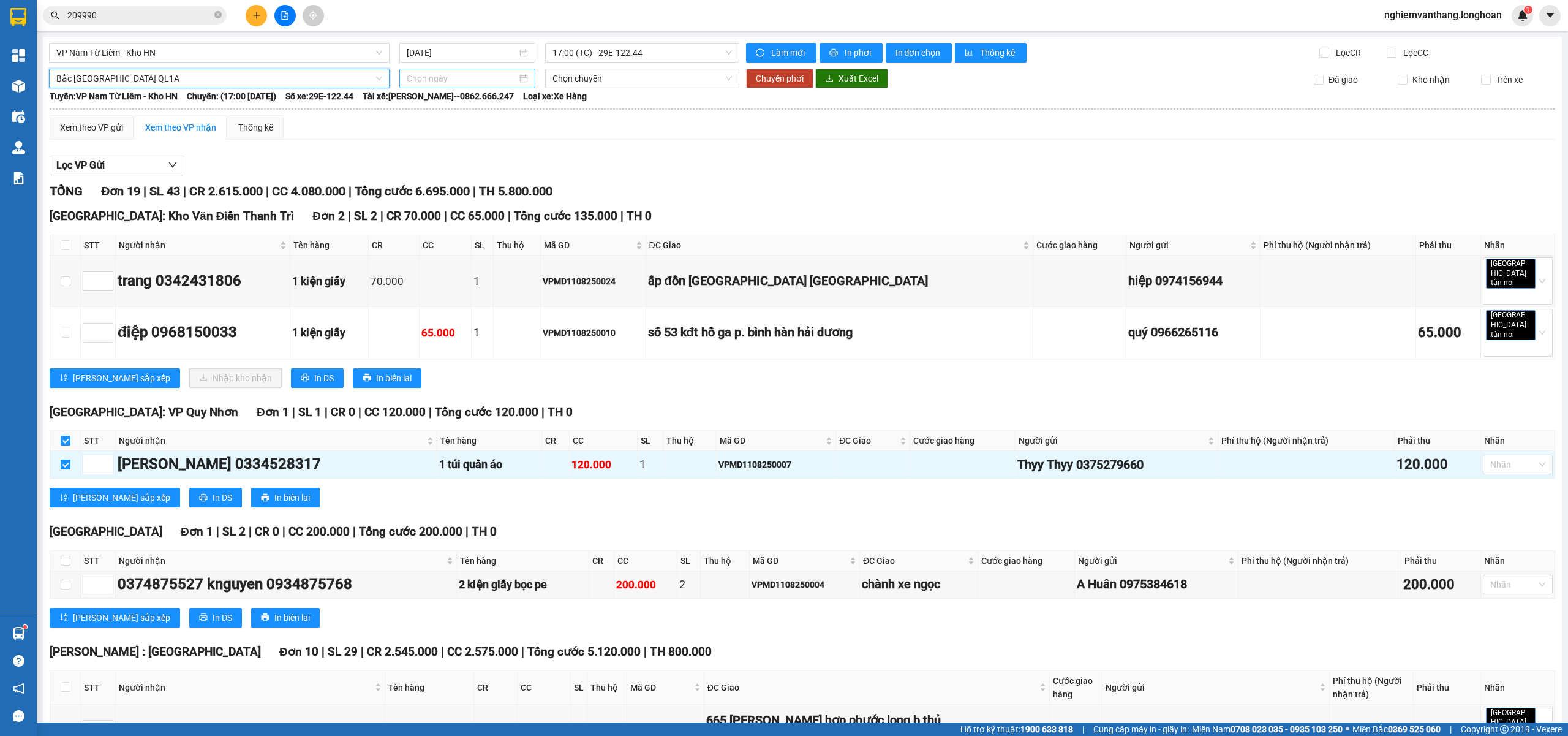
click at [441, 80] on input at bounding box center [462, 78] width 111 height 14
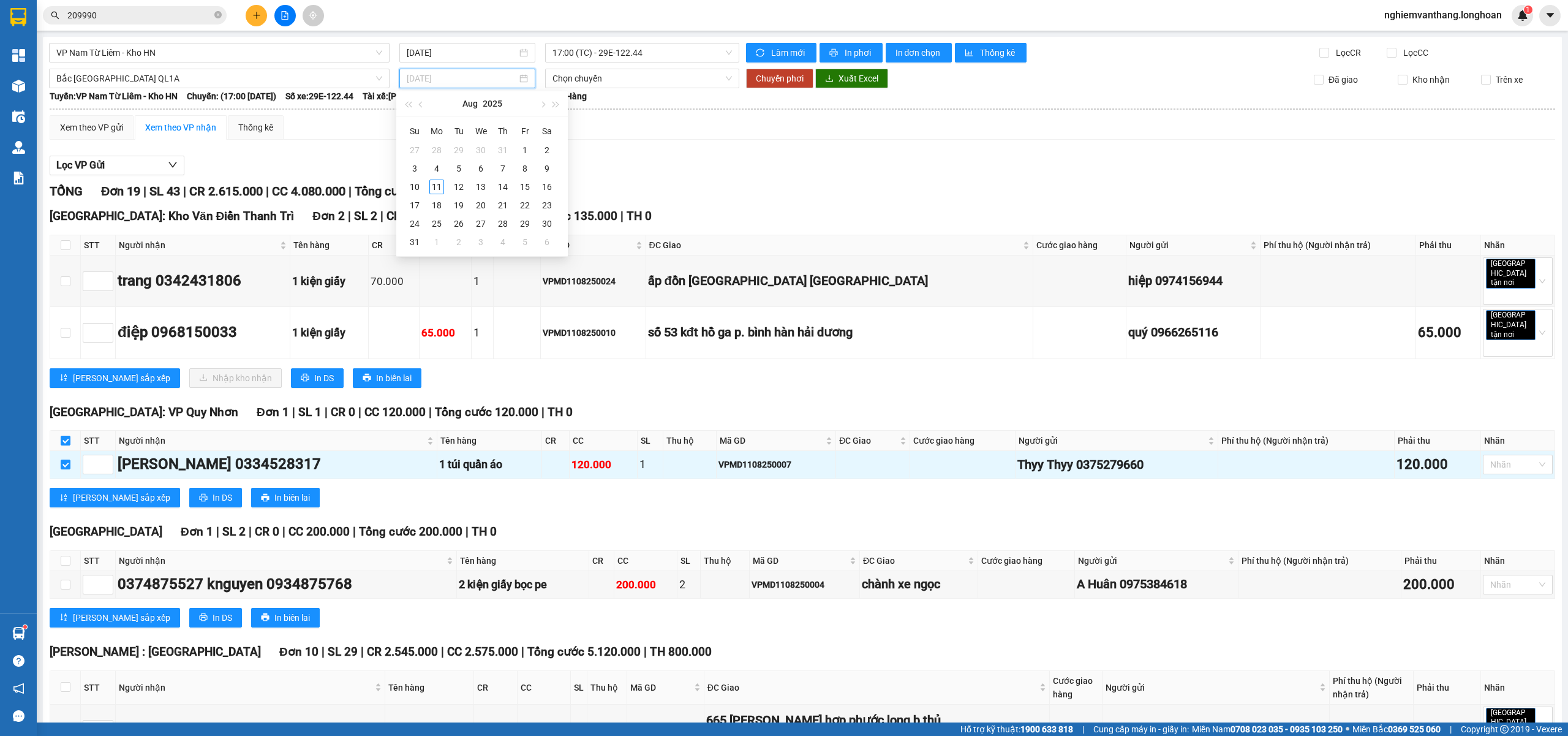
type input "[DATE]"
click at [674, 182] on div "TỔNG Đơn 19 | SL 43 | CR 2.615.000 | CC 4.080.000 | Tổng cước 6.695.000 | TH 5.…" at bounding box center [802, 191] width 1506 height 19
click at [211, 57] on span "VP Nam Từ Liêm - Kho HN" at bounding box center [220, 53] width 326 height 19
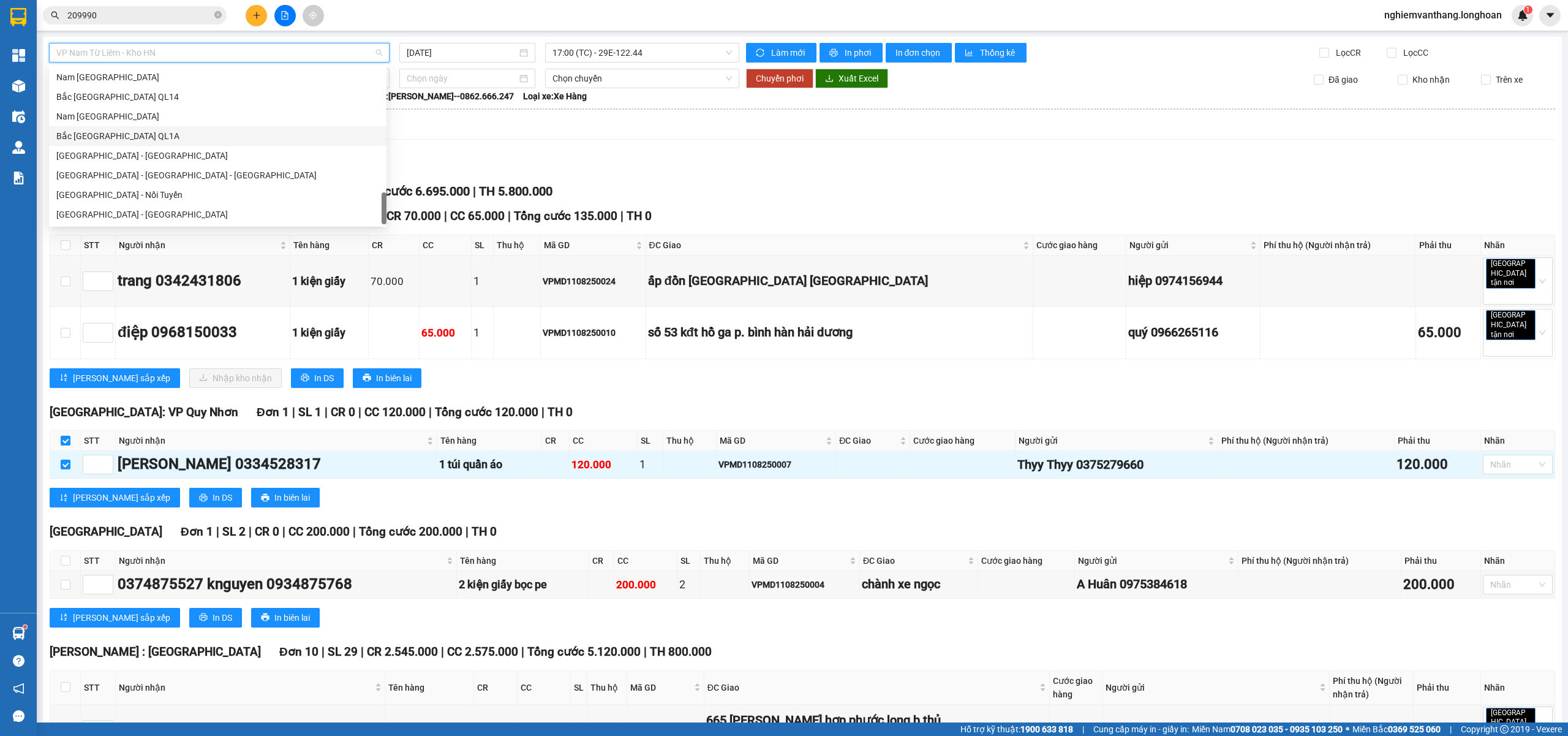
click at [140, 134] on div "Bắc [GEOGRAPHIC_DATA] QL1A" at bounding box center [218, 136] width 323 height 14
type input "[DATE]"
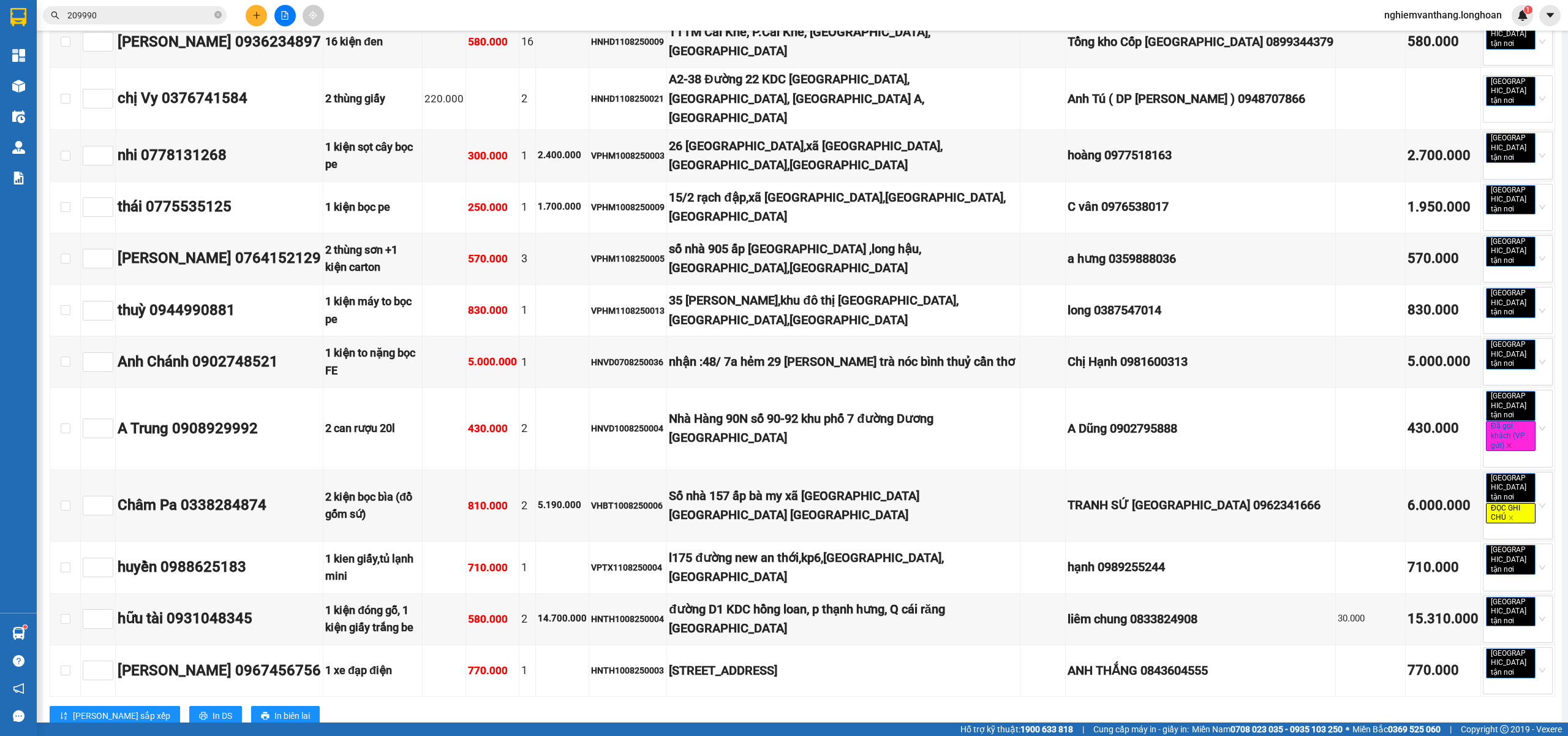
scroll to position [4002, 0]
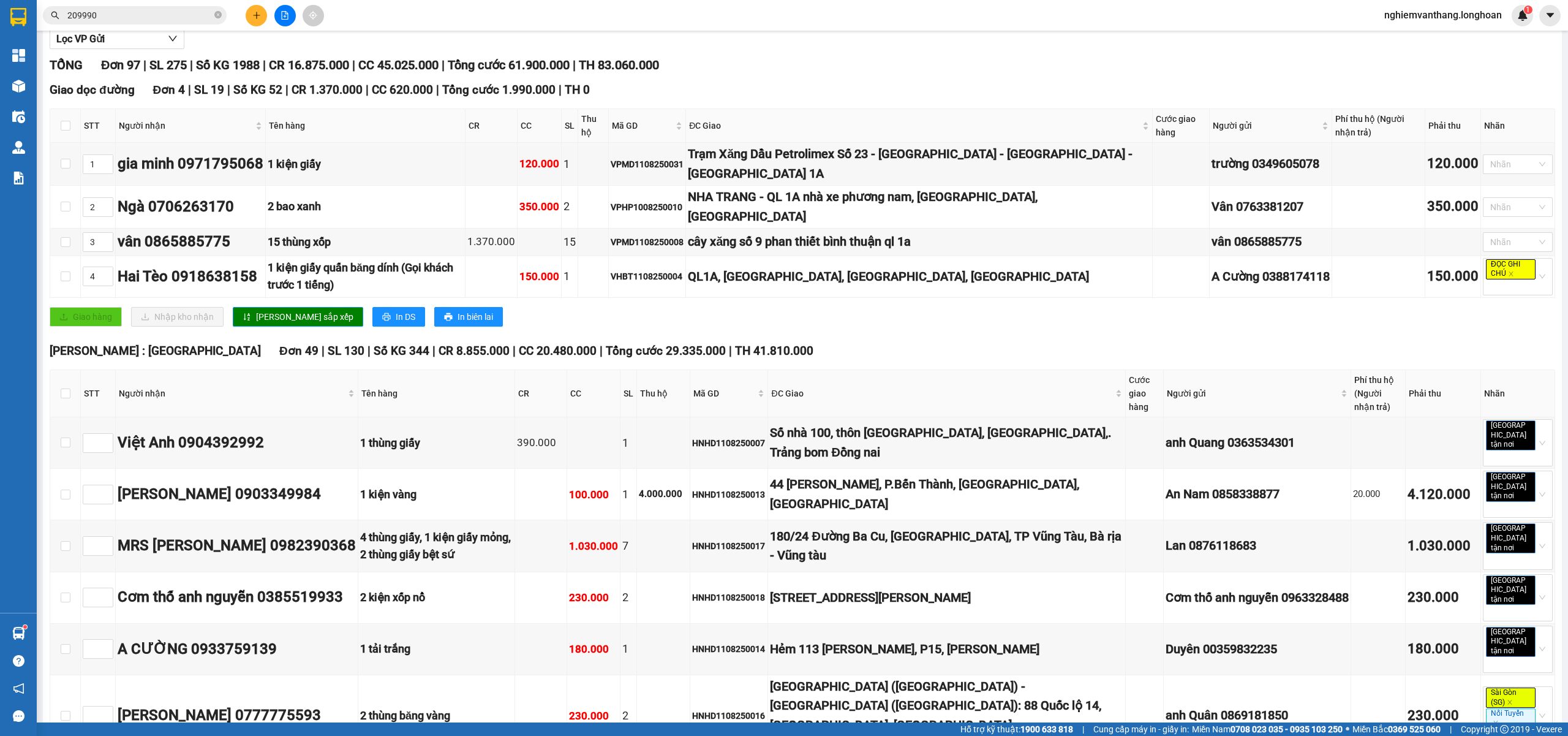
scroll to position [0, 0]
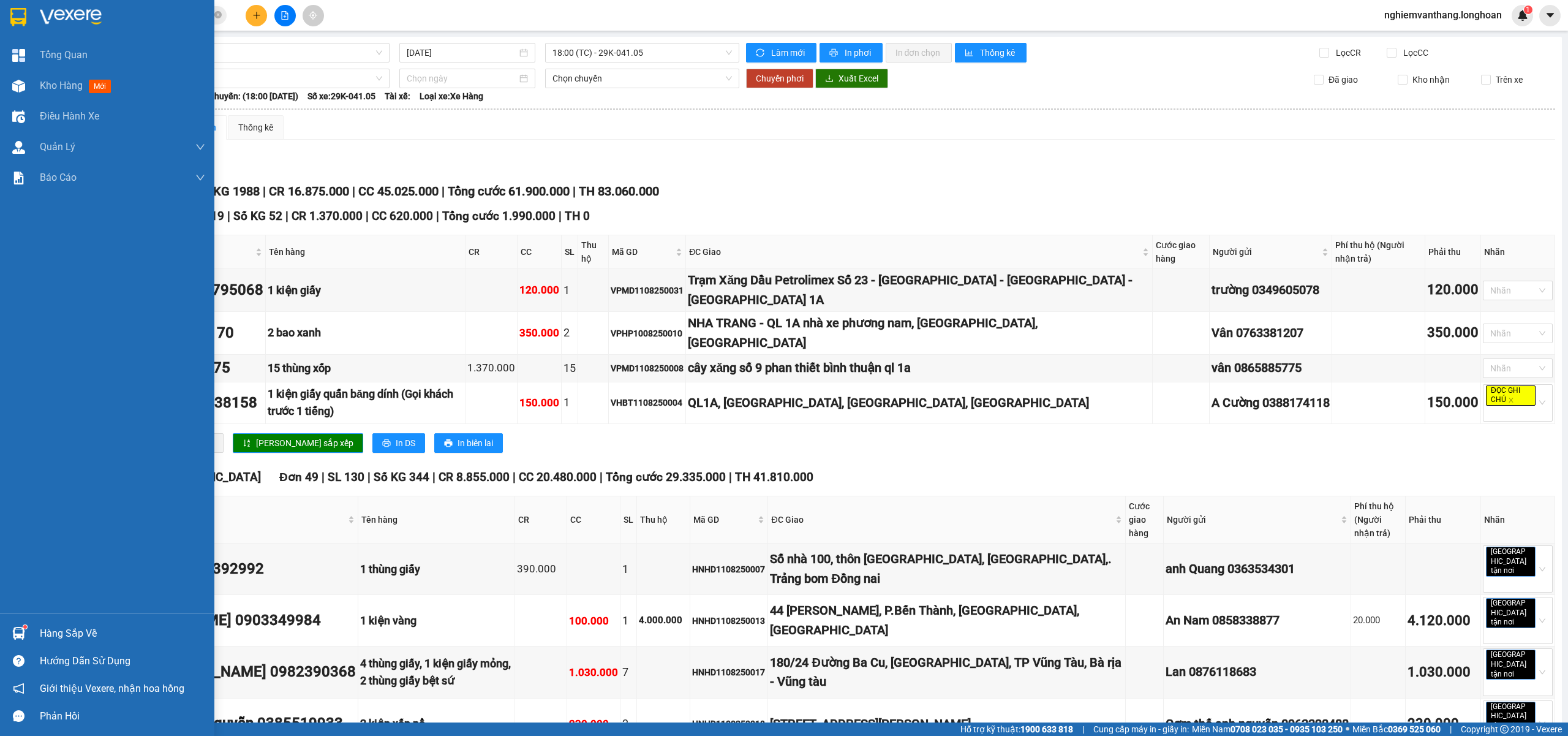
click at [14, 8] on img at bounding box center [19, 17] width 16 height 19
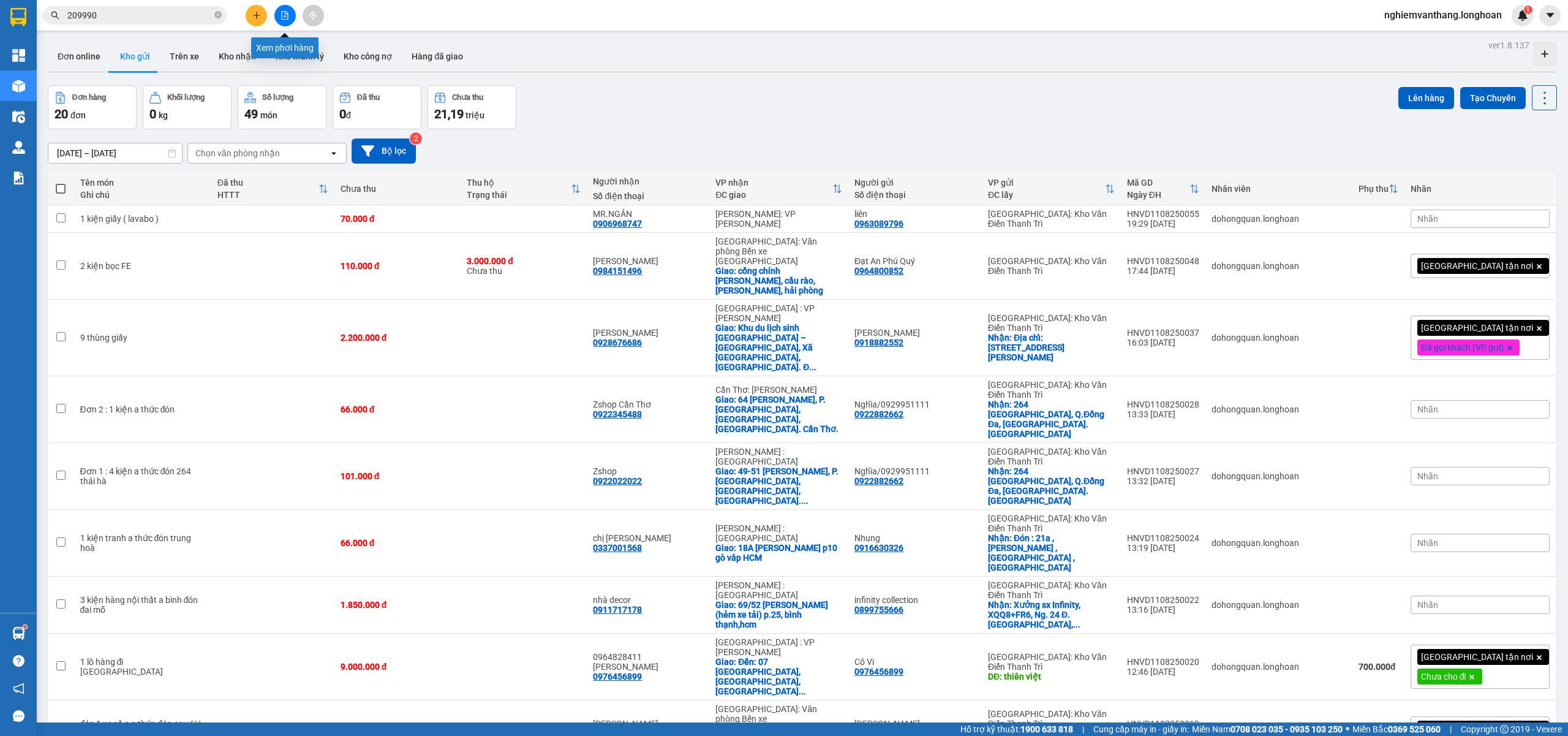
click at [285, 13] on icon "file-add" at bounding box center [285, 15] width 9 height 9
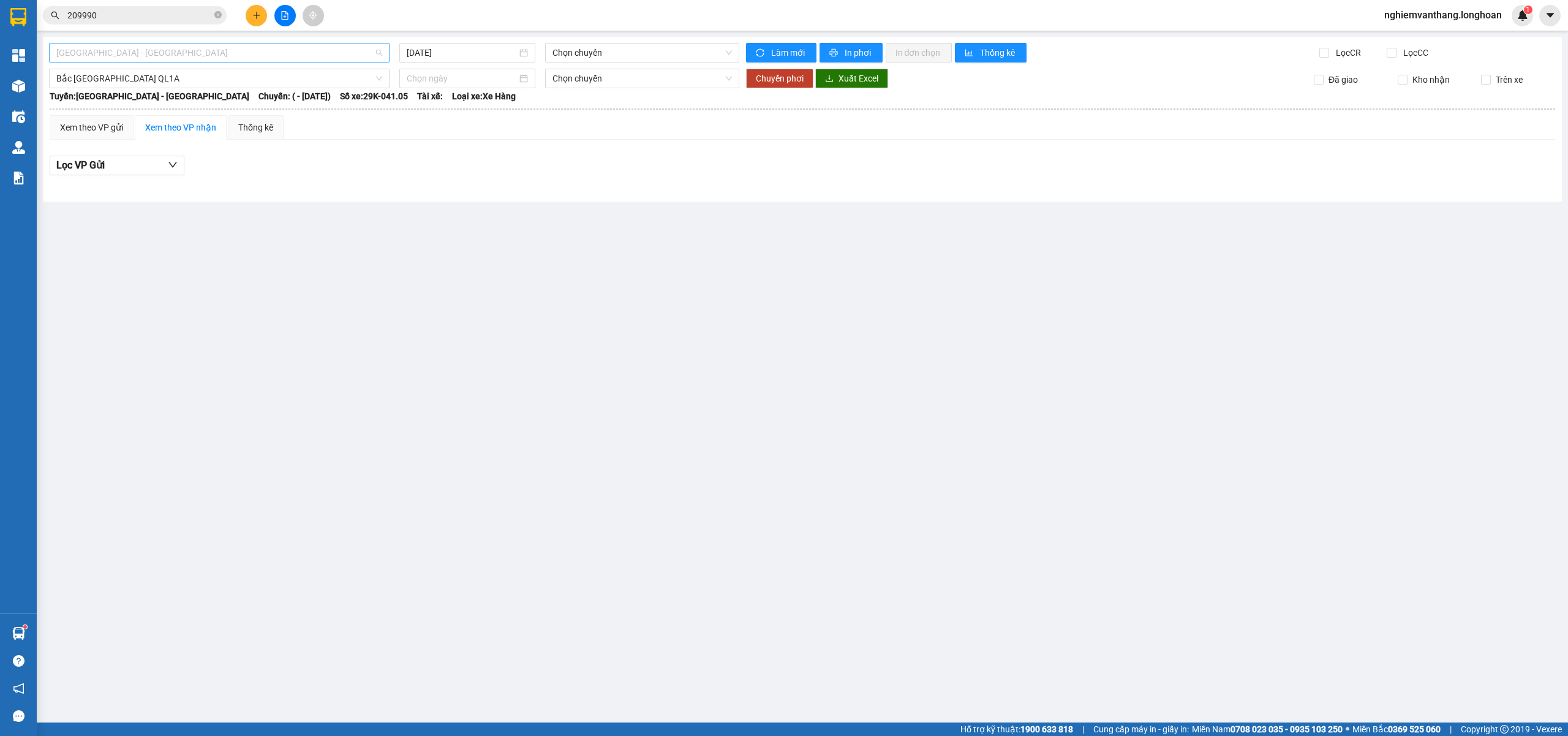
click at [123, 48] on span "[GEOGRAPHIC_DATA] - [GEOGRAPHIC_DATA]" at bounding box center [220, 53] width 326 height 19
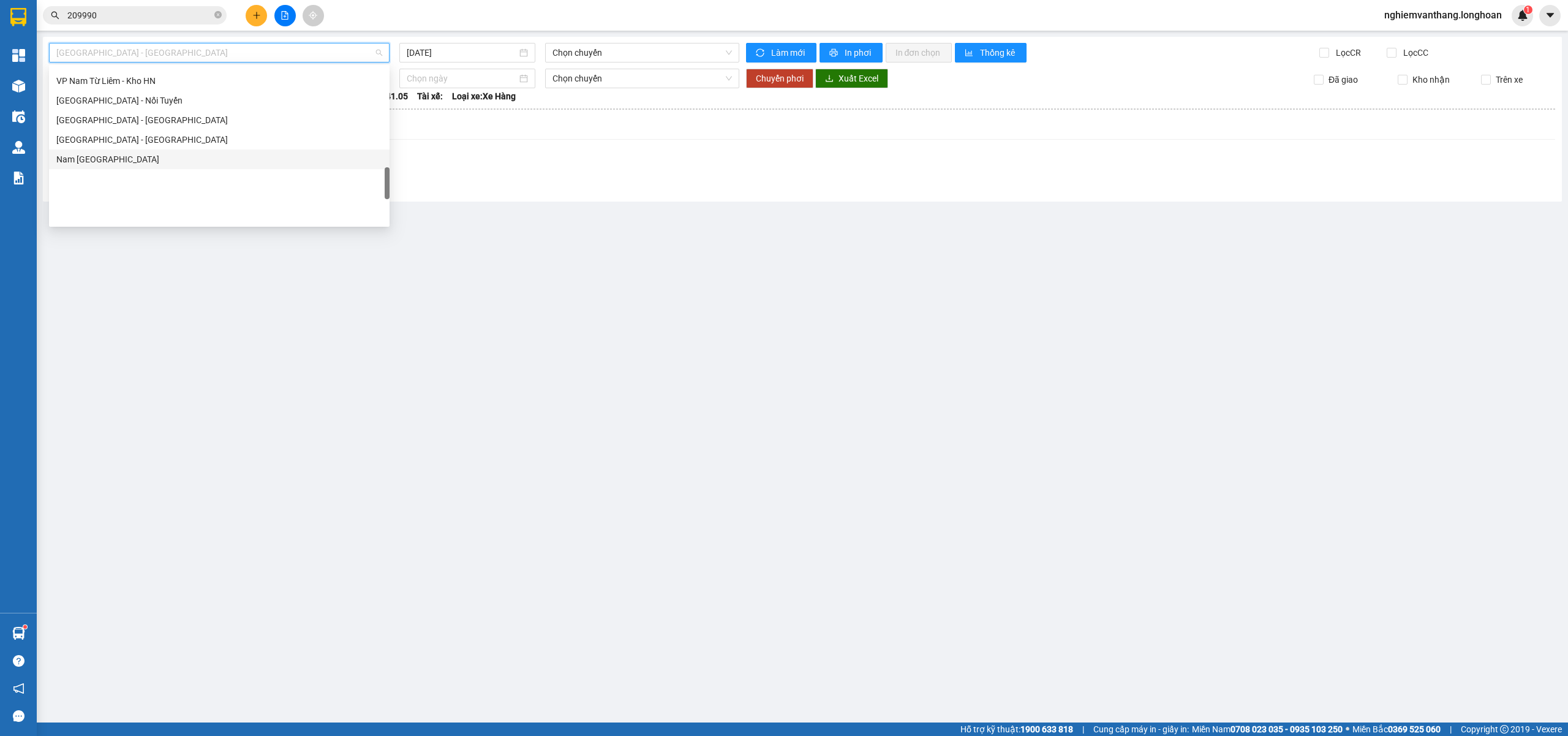
scroll to position [640, 0]
click at [128, 120] on div "VP Tây Hồ - Kho HN" at bounding box center [220, 123] width 326 height 14
type input "[DATE]"
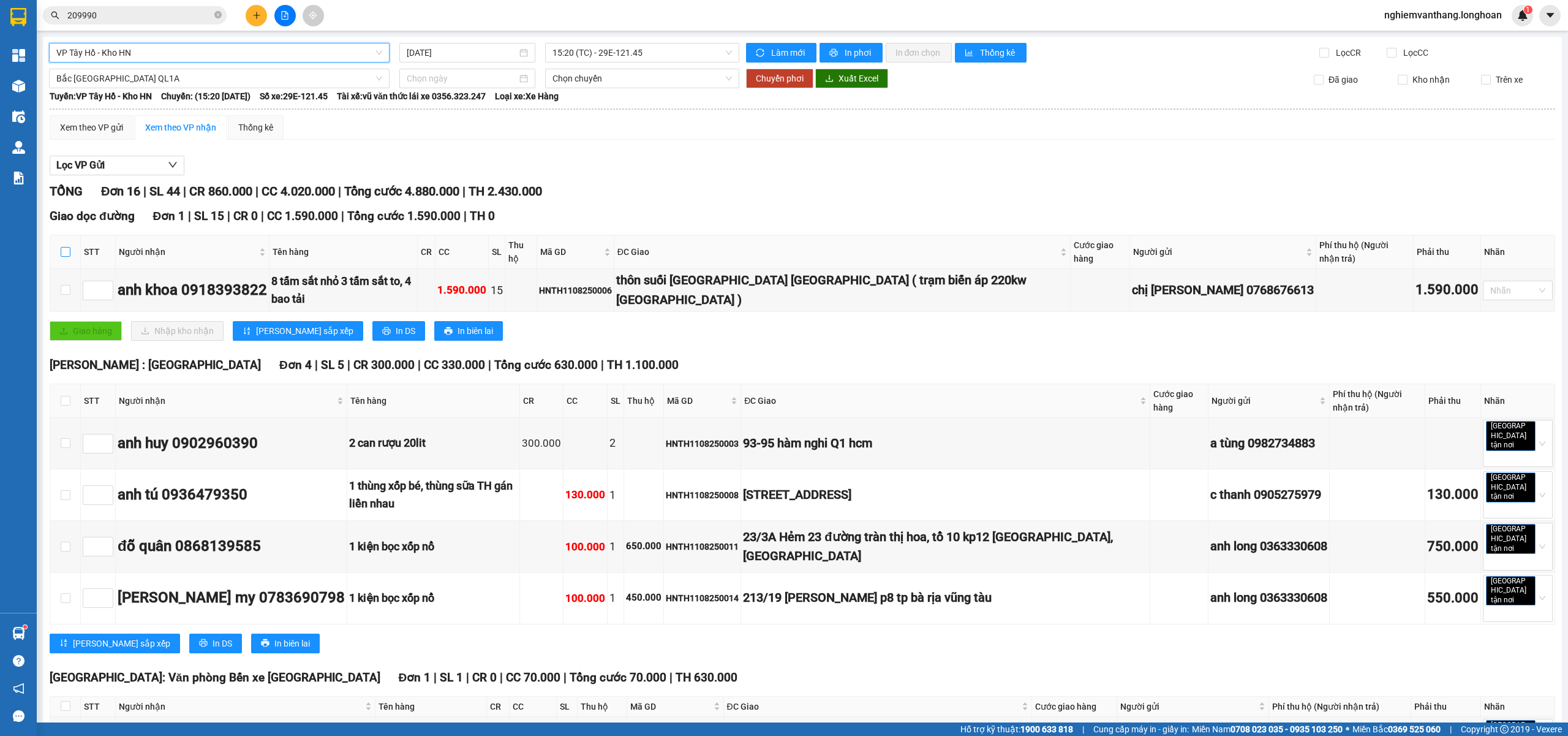
drag, startPoint x: 65, startPoint y: 246, endPoint x: 94, endPoint y: 214, distance: 43.2
click at [66, 247] on input "checkbox" at bounding box center [65, 252] width 10 height 10
checkbox input "true"
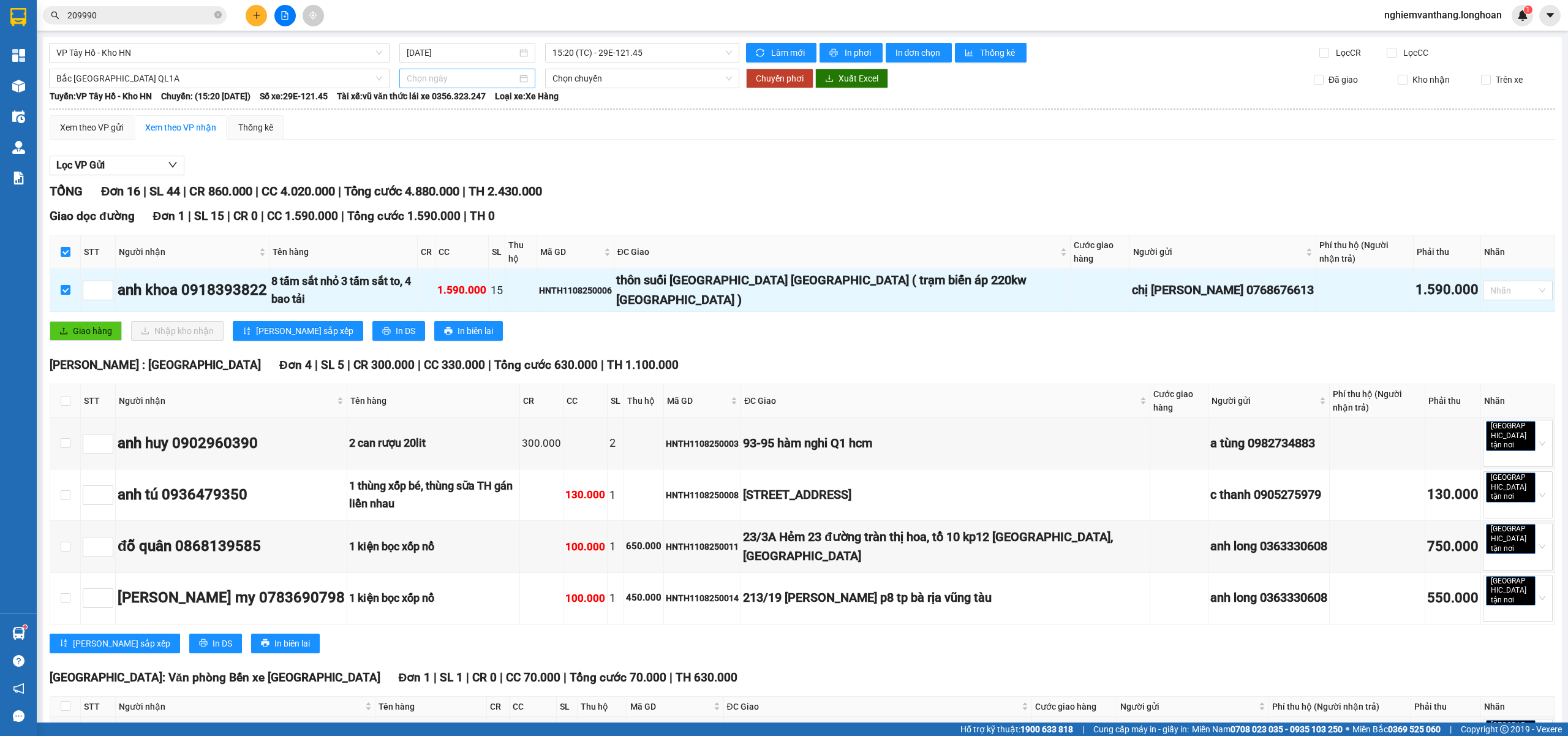
click at [442, 73] on input at bounding box center [462, 78] width 111 height 14
type input "[DATE]"
drag, startPoint x: 437, startPoint y: 187, endPoint x: 491, endPoint y: 172, distance: 56.0
click at [439, 187] on div "11" at bounding box center [437, 187] width 14 height 14
type input "[DATE]"
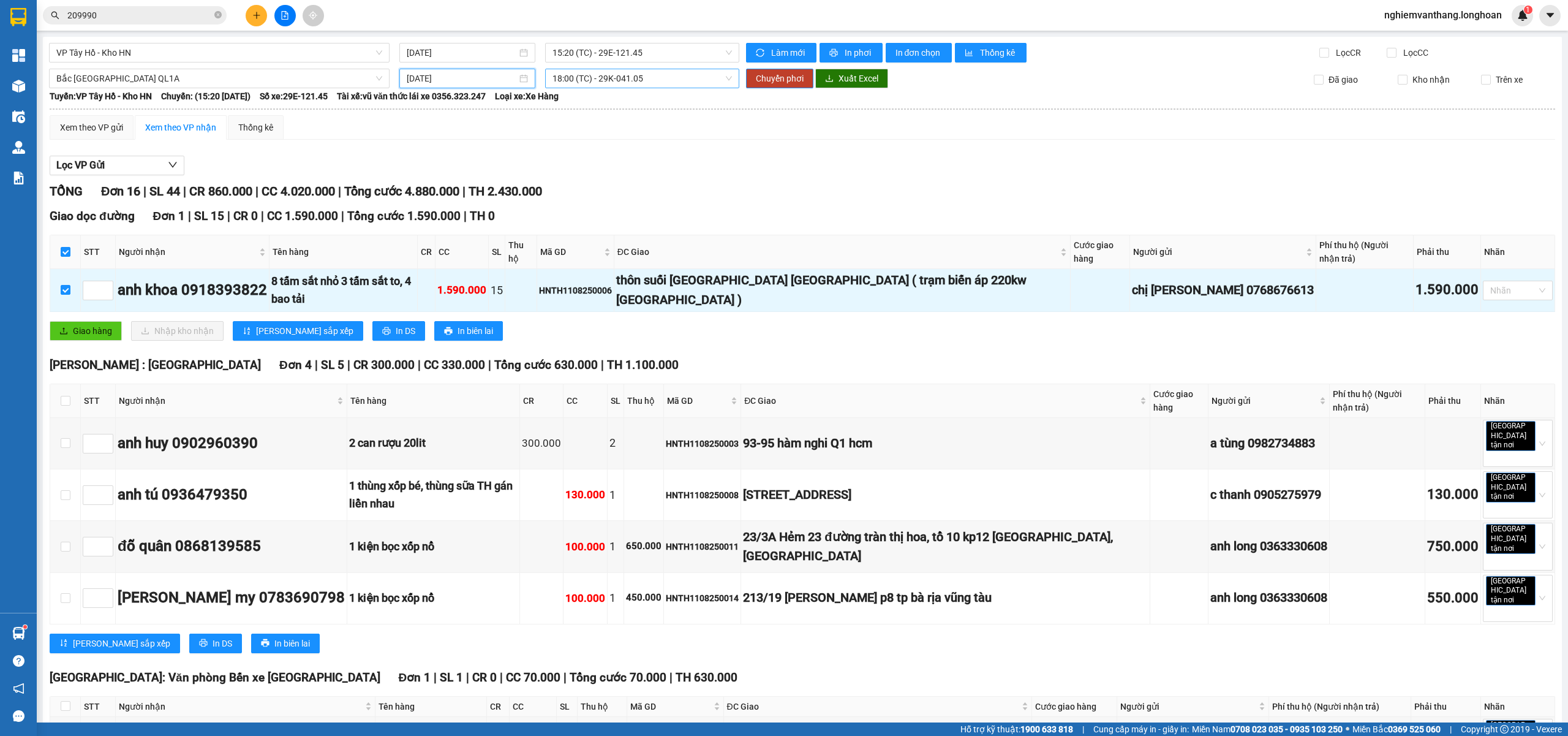
click at [645, 79] on span "18:00 (TC) - 29K-041.05" at bounding box center [643, 78] width 180 height 19
click at [772, 69] on button "Chuyển phơi" at bounding box center [780, 78] width 67 height 19
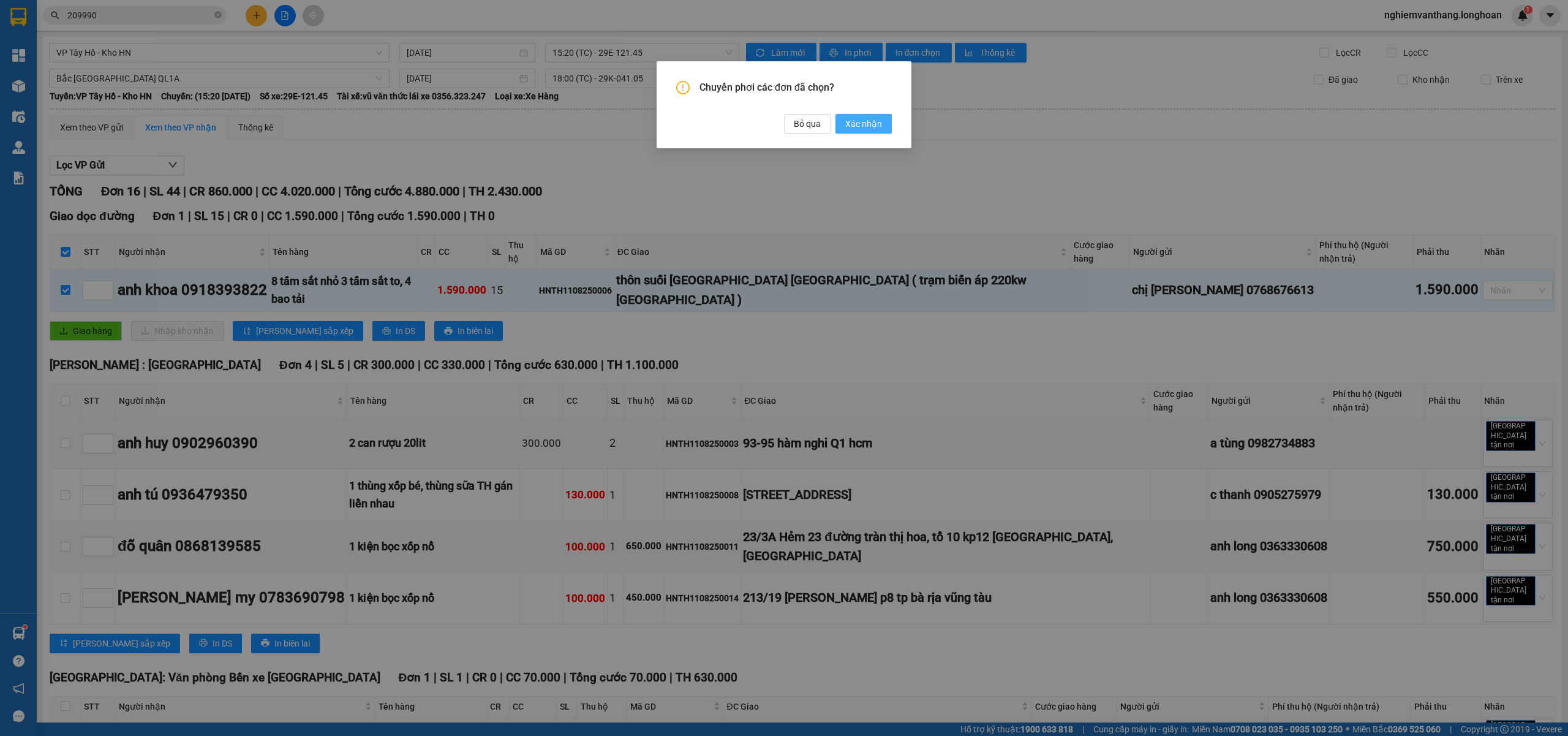
click at [851, 127] on span "Xác nhận" at bounding box center [864, 124] width 37 height 14
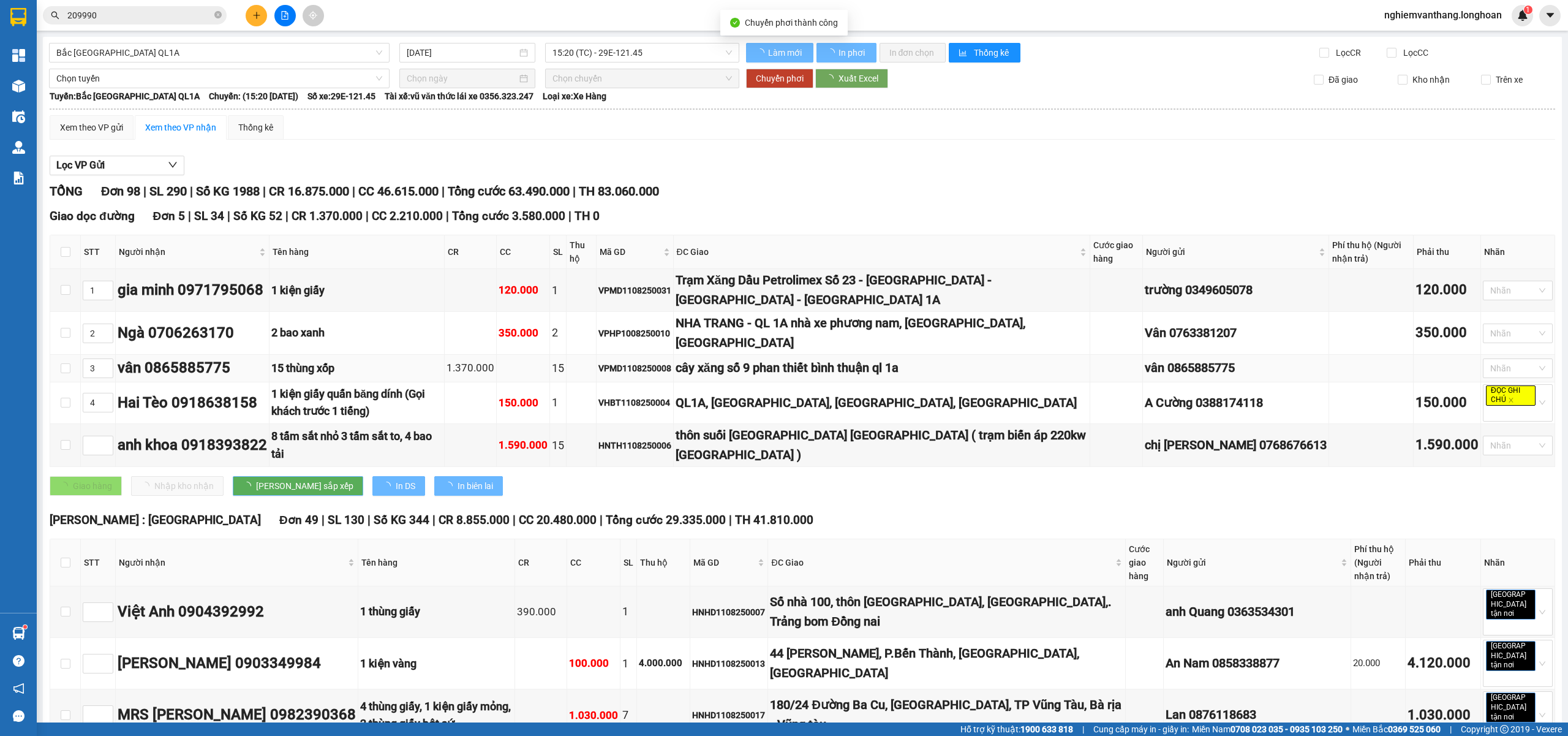
checkbox input "false"
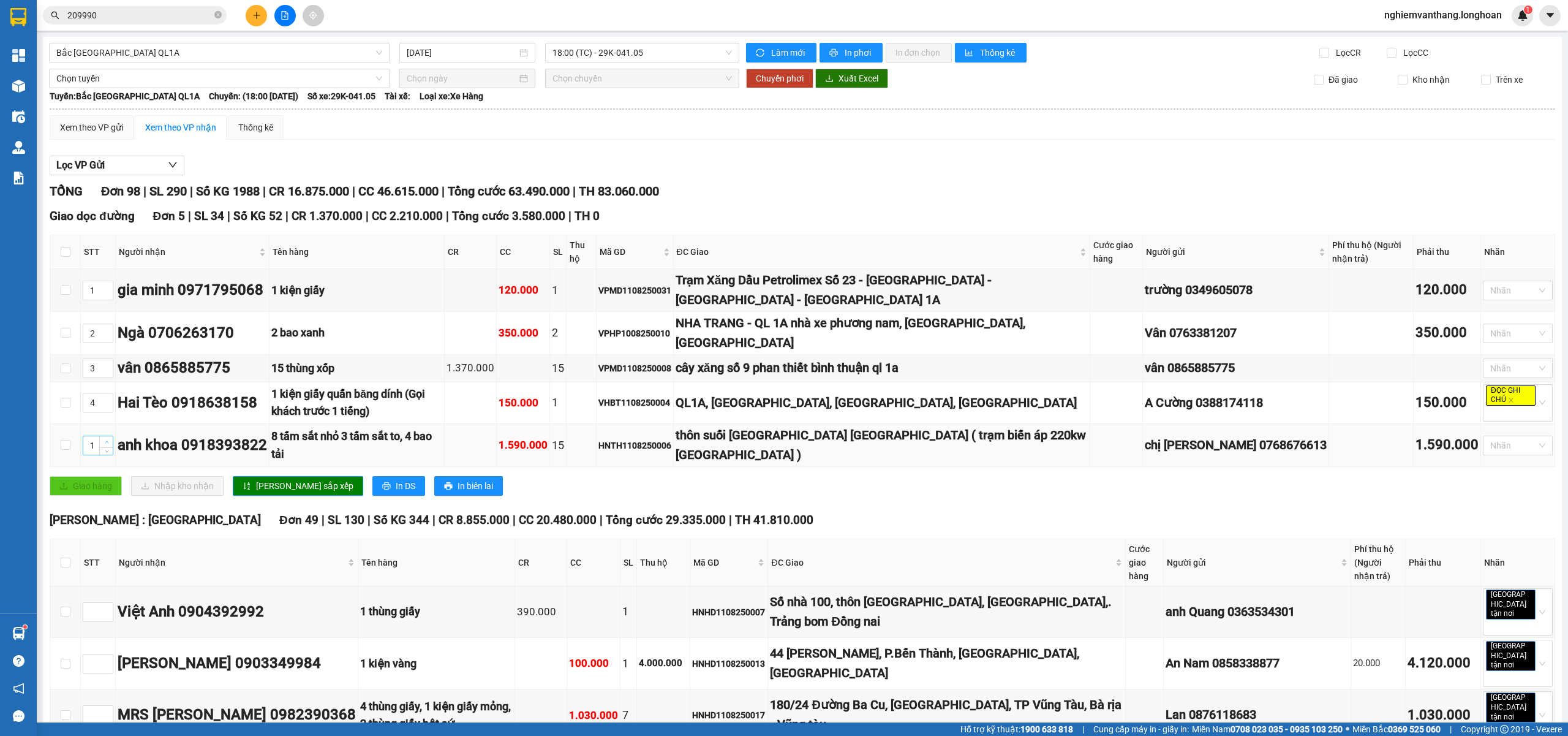
click at [103, 439] on span "up" at bounding box center [106, 442] width 7 height 7
click at [278, 479] on span "[PERSON_NAME] sắp xếp" at bounding box center [305, 485] width 98 height 14
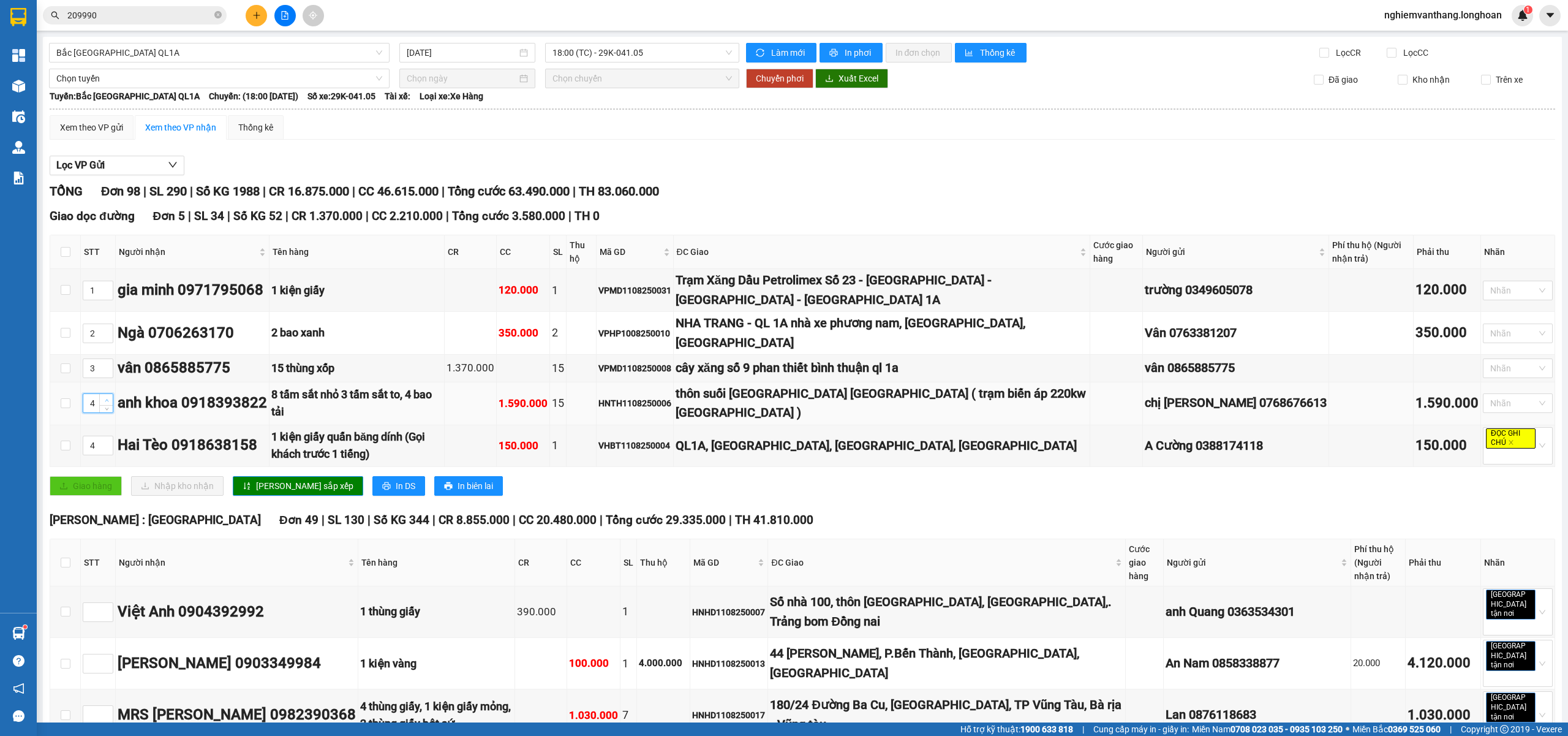
click at [108, 394] on span "Increase Value" at bounding box center [106, 399] width 14 height 11
click at [106, 404] on span "down" at bounding box center [106, 407] width 7 height 7
type input "3"
click at [284, 479] on span "[PERSON_NAME] sắp xếp" at bounding box center [305, 485] width 98 height 14
drag, startPoint x: 67, startPoint y: 356, endPoint x: 179, endPoint y: 295, distance: 127.5
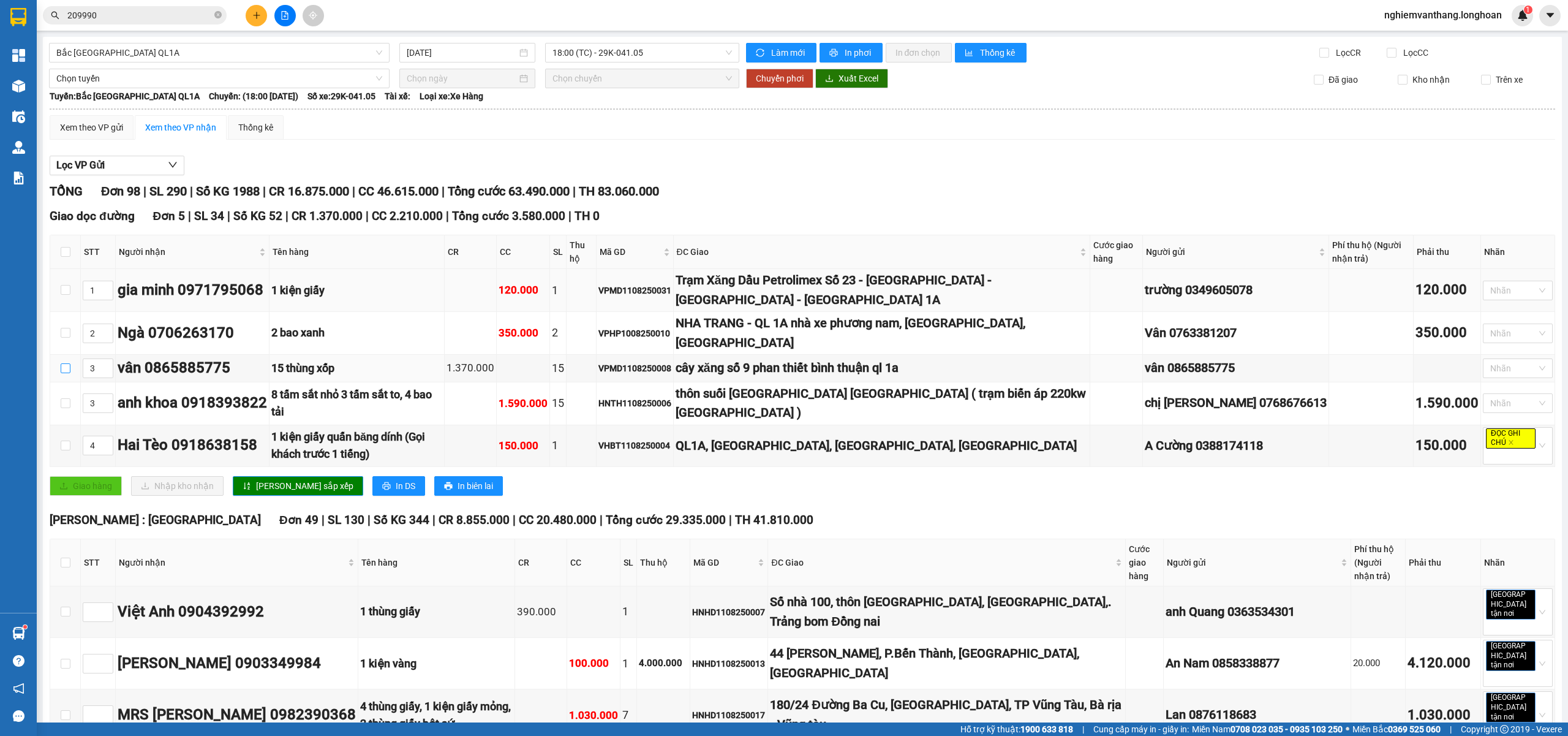
click at [66, 363] on input "checkbox" at bounding box center [65, 368] width 10 height 10
checkbox input "true"
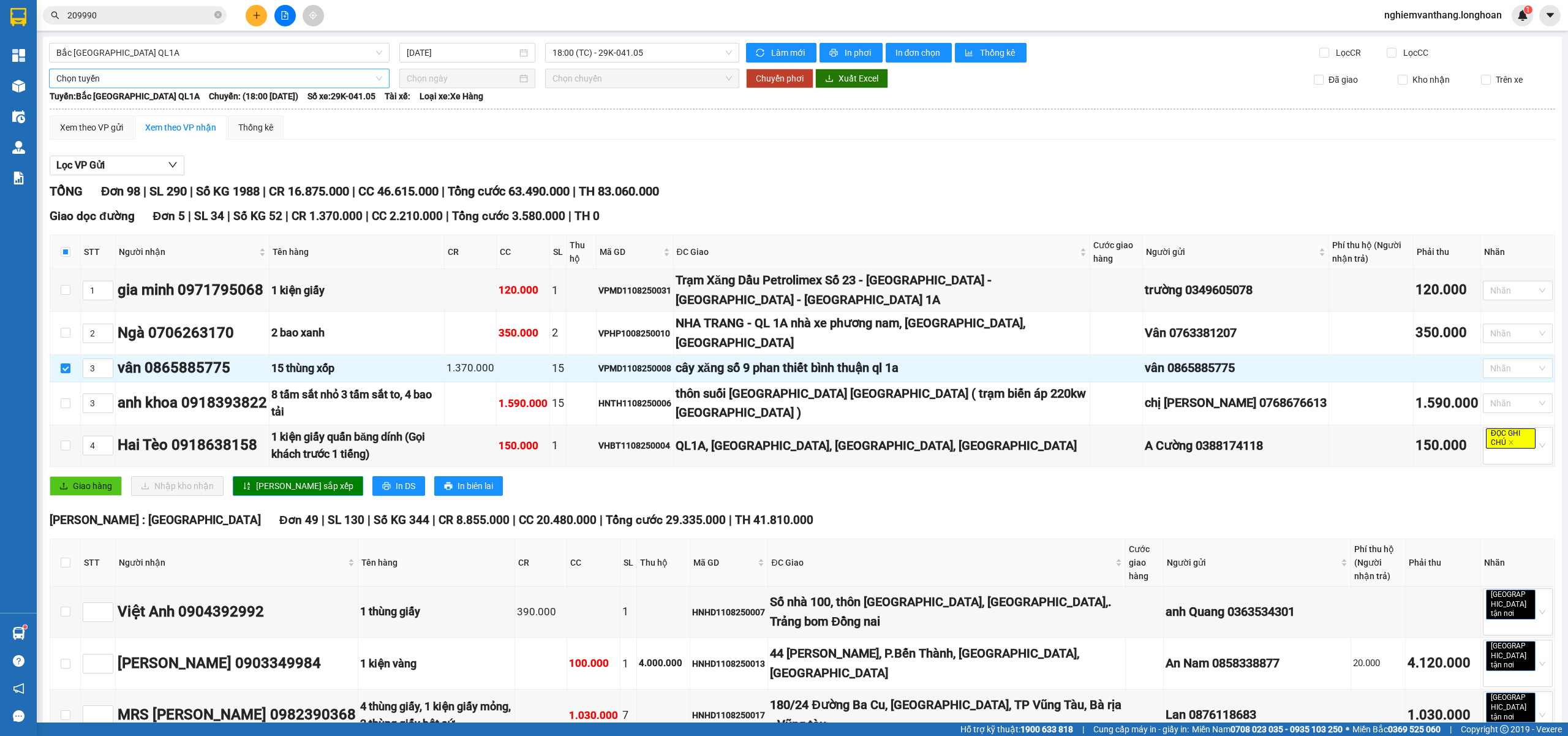
click at [70, 80] on span "Chọn tuyến" at bounding box center [220, 78] width 326 height 19
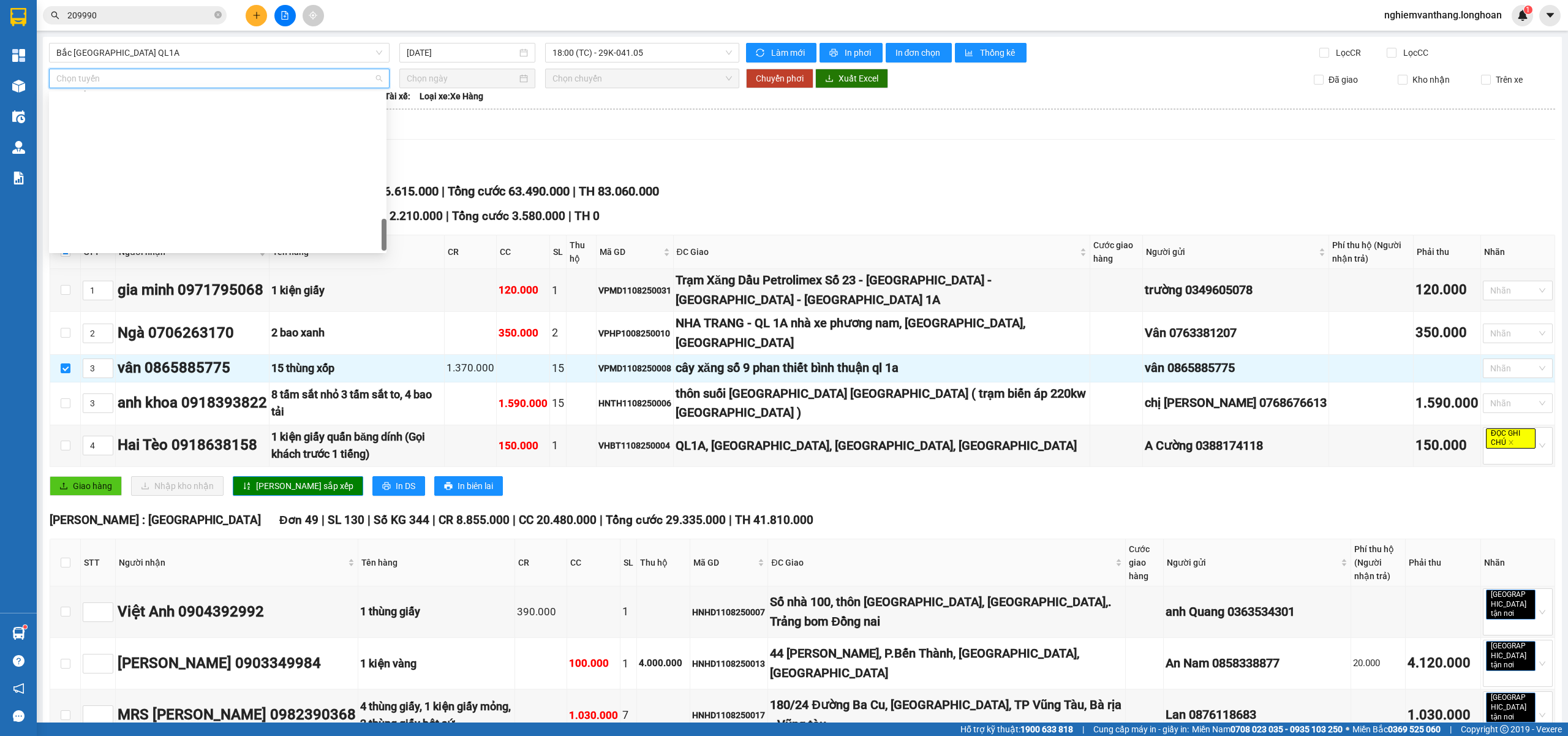
scroll to position [803, 0]
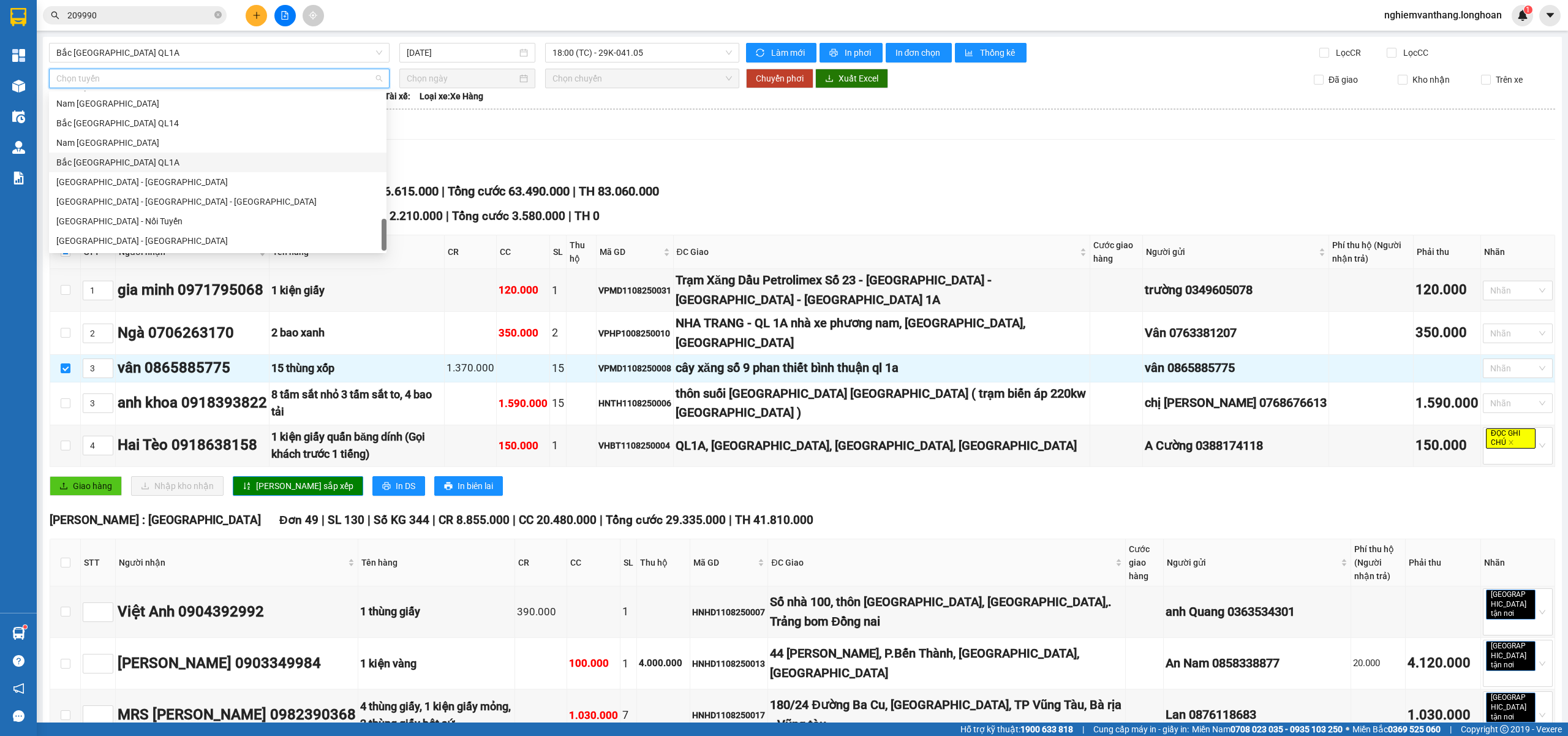
click at [189, 167] on div "Bắc [GEOGRAPHIC_DATA] QL1A" at bounding box center [218, 162] width 323 height 14
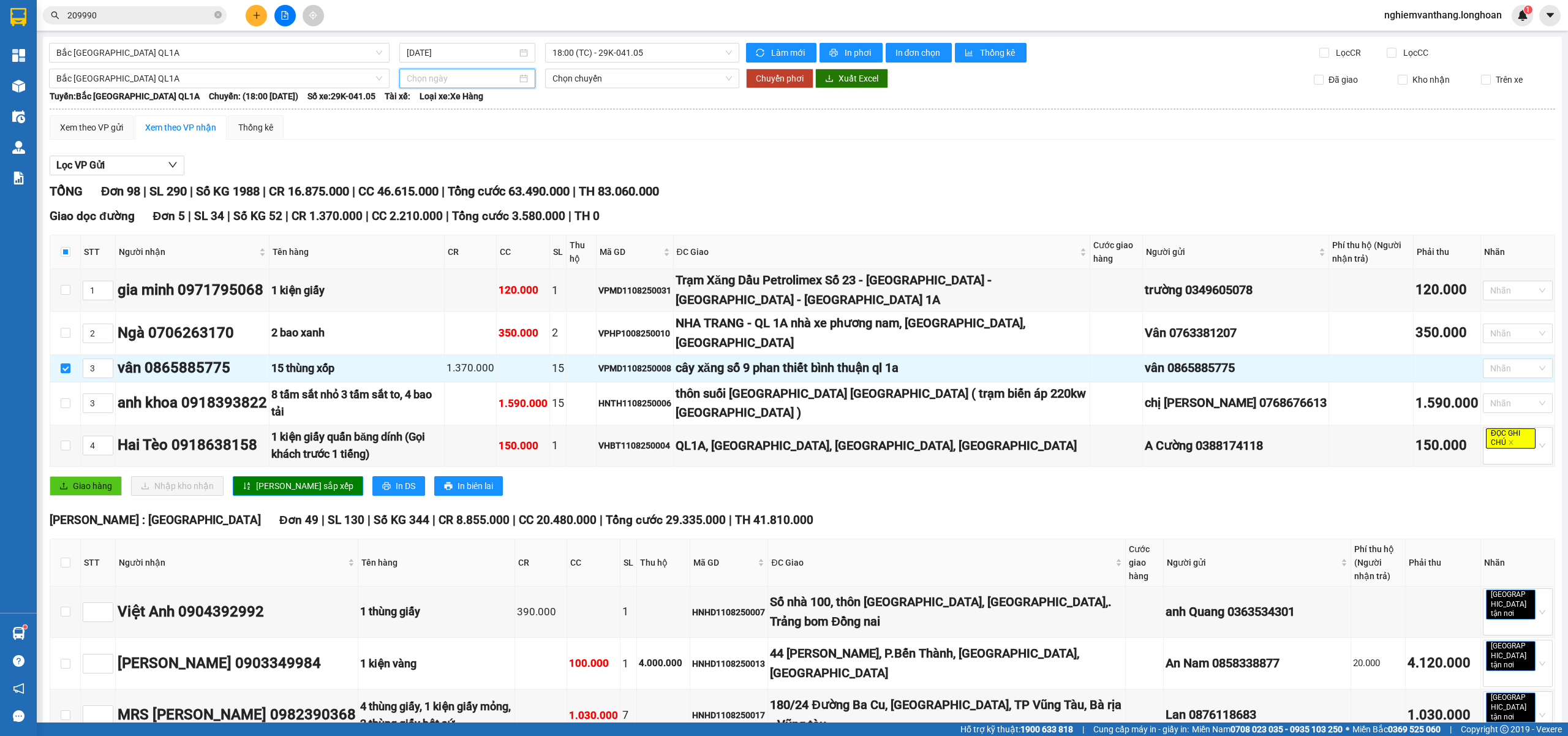
click at [412, 80] on input at bounding box center [462, 78] width 111 height 14
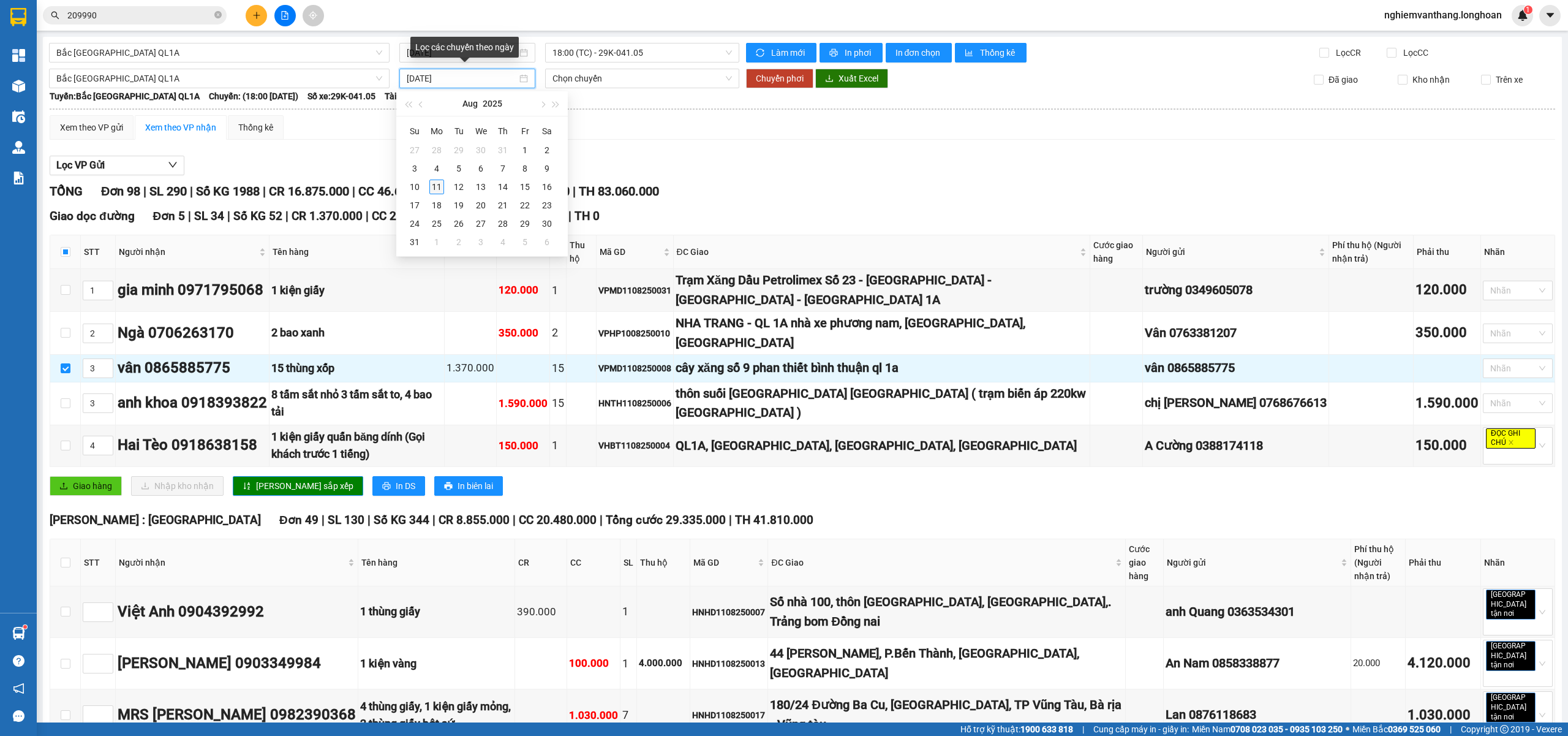
type input "[DATE]"
drag, startPoint x: 439, startPoint y: 187, endPoint x: 486, endPoint y: 138, distance: 67.9
click at [439, 186] on div "11" at bounding box center [437, 187] width 14 height 14
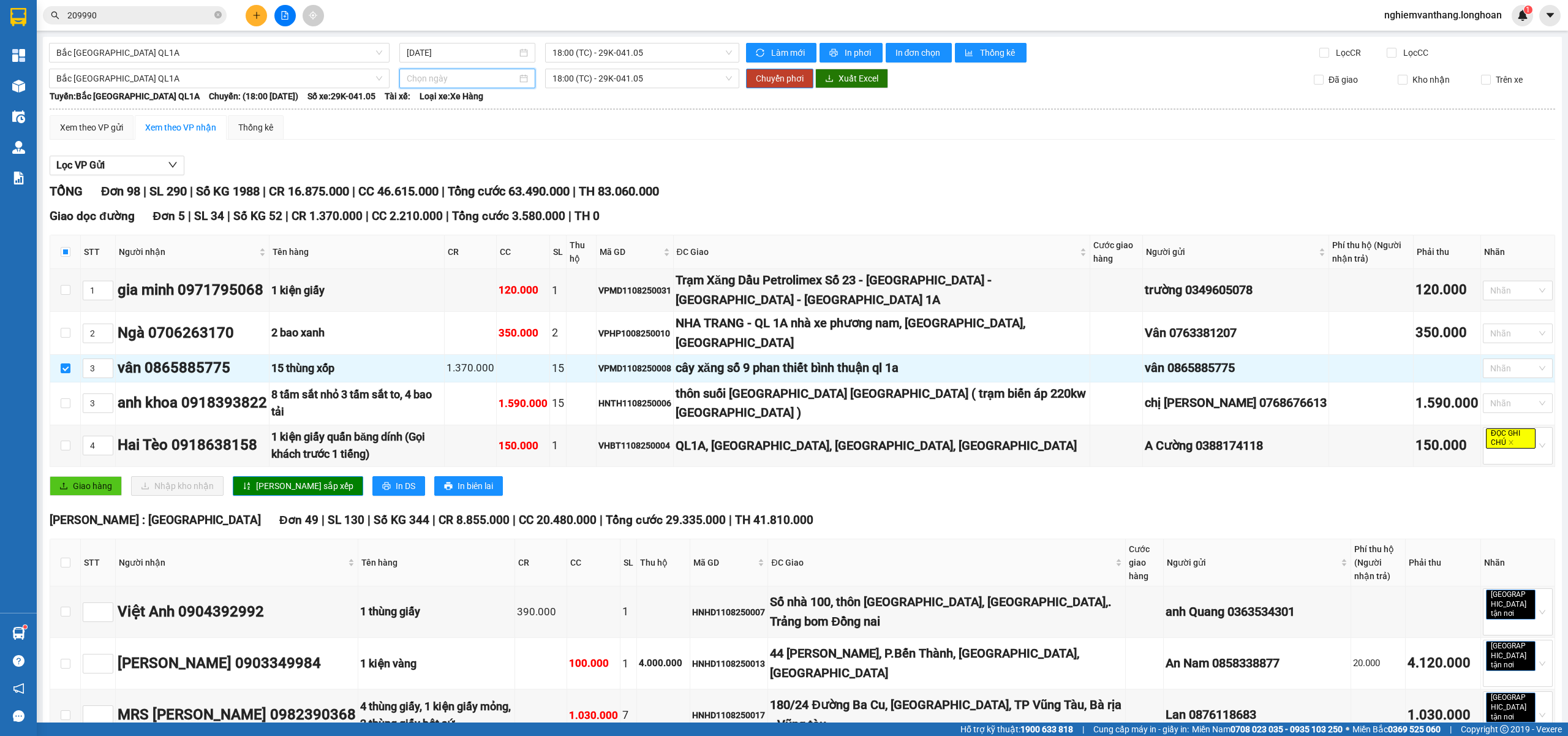
type input "[DATE]"
click at [589, 78] on span "18:00 (TC) - 29K-041.05" at bounding box center [643, 78] width 180 height 19
click at [565, 144] on div "23:00 (TC) - 29E-368.35" at bounding box center [596, 142] width 95 height 14
click at [773, 78] on span "Chuyển phơi" at bounding box center [780, 78] width 48 height 14
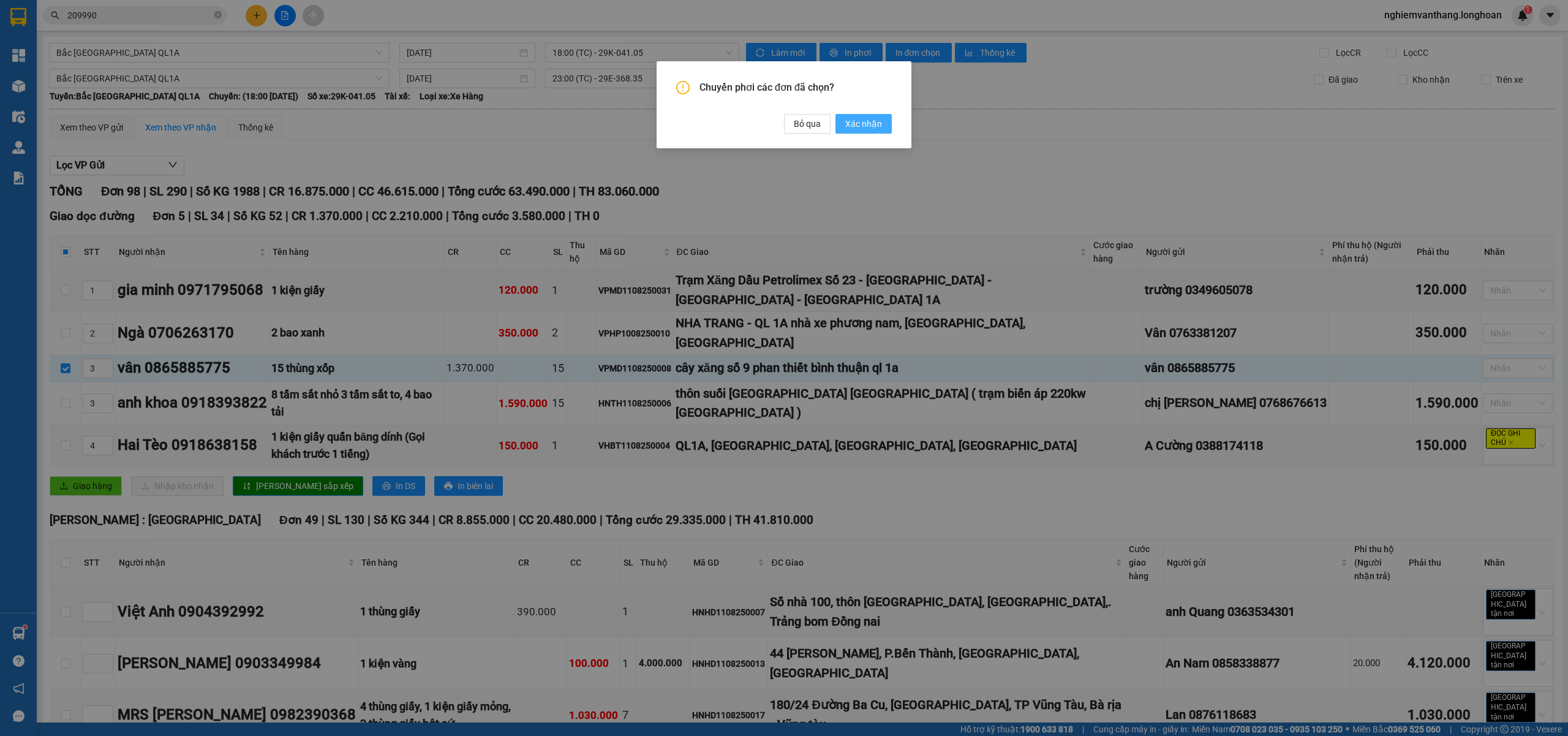
click at [873, 126] on span "Xác nhận" at bounding box center [864, 124] width 37 height 14
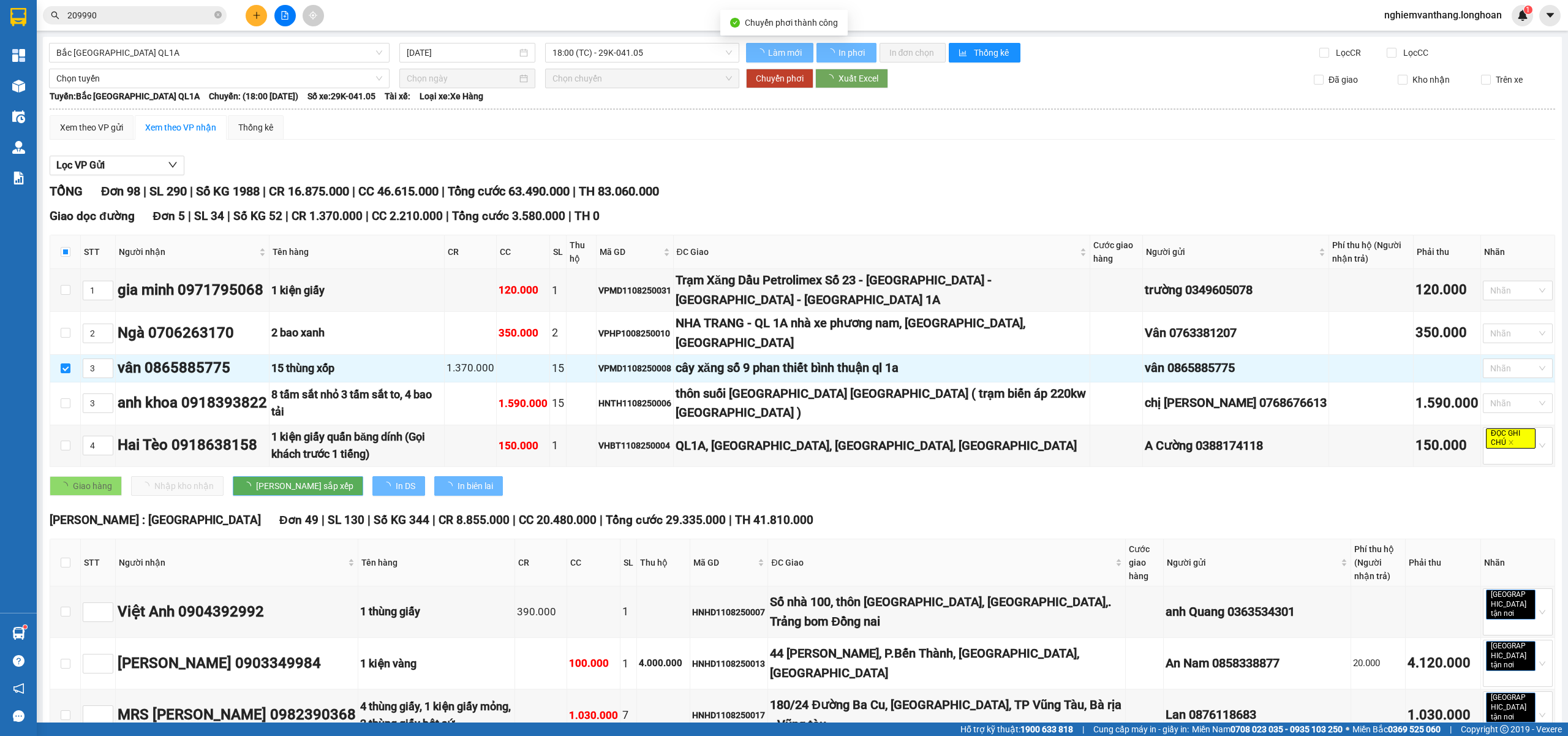
checkbox input "true"
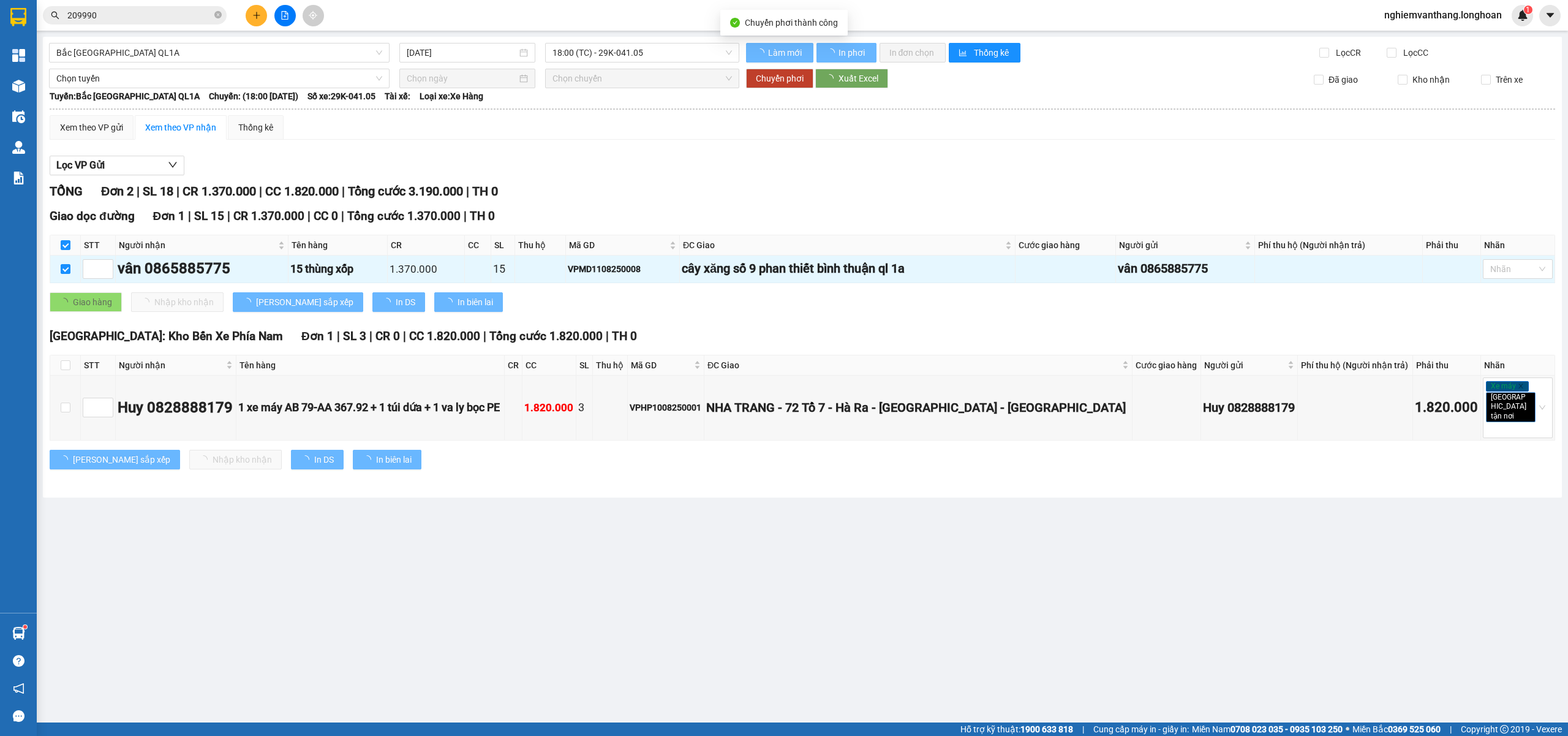
checkbox input "false"
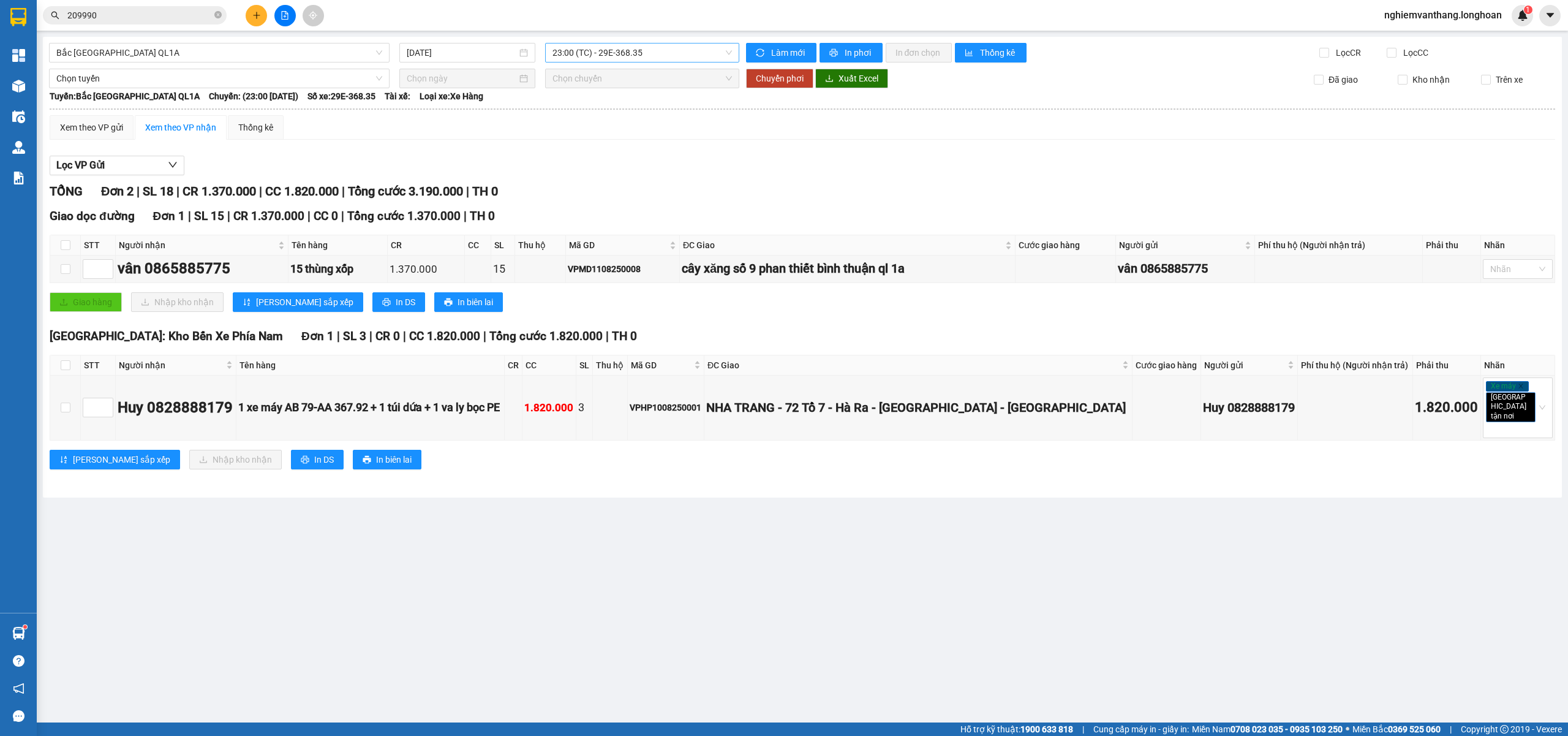
click at [583, 50] on span "23:00 (TC) - 29E-368.35" at bounding box center [643, 53] width 180 height 19
click at [599, 94] on div "18:00 (TC) - 29K-041.05" at bounding box center [600, 96] width 95 height 14
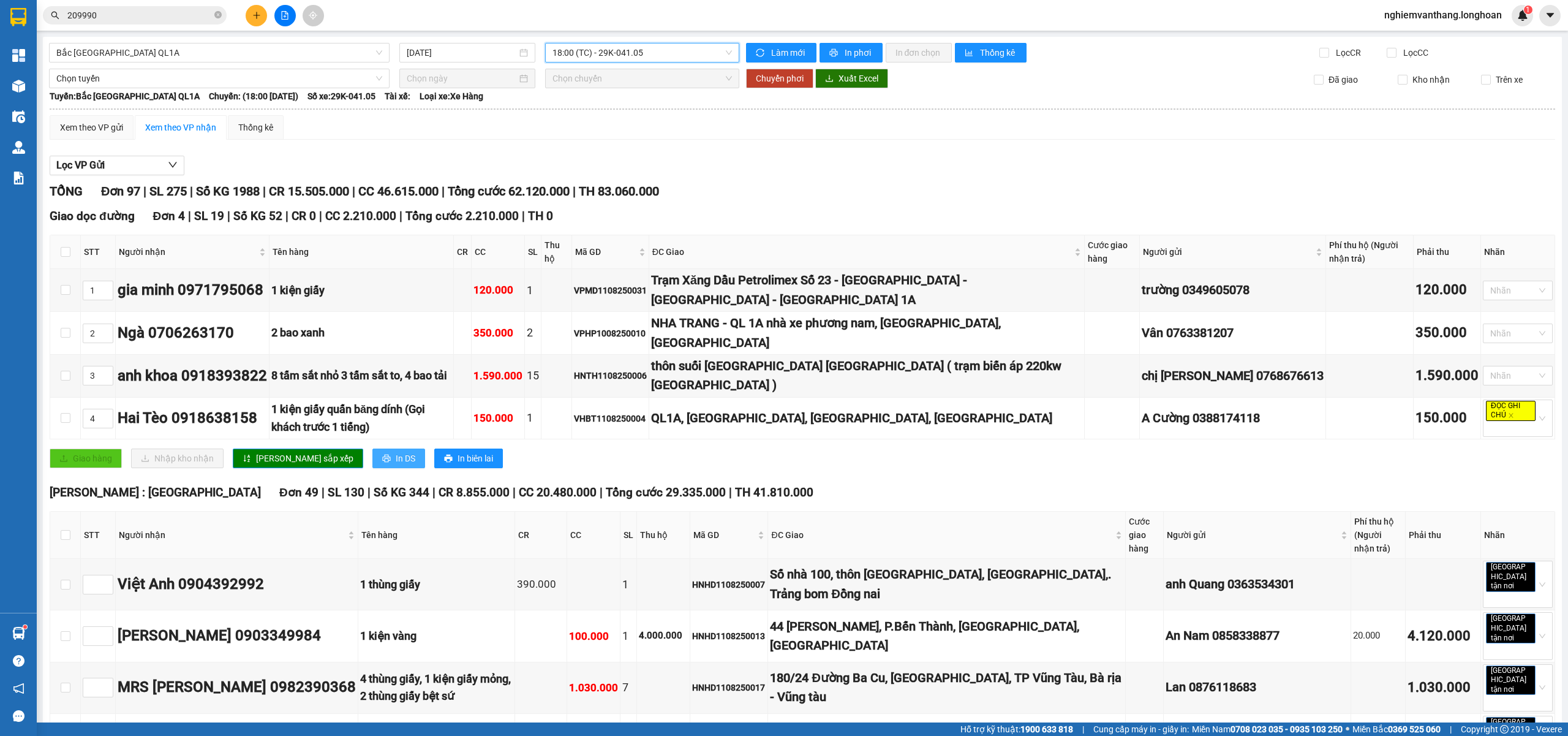
click at [396, 452] on span "In DS" at bounding box center [405, 458] width 19 height 14
